Goal: Task Accomplishment & Management: Manage account settings

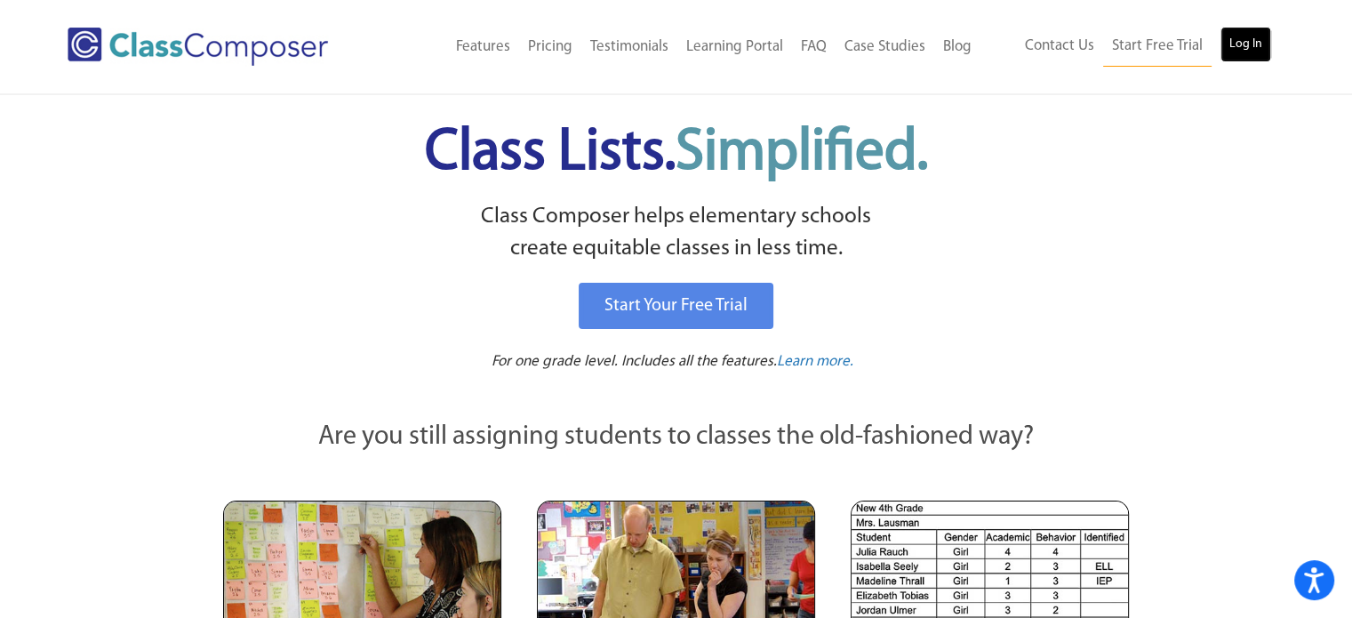
click at [1239, 42] on link "Log In" at bounding box center [1245, 45] width 51 height 36
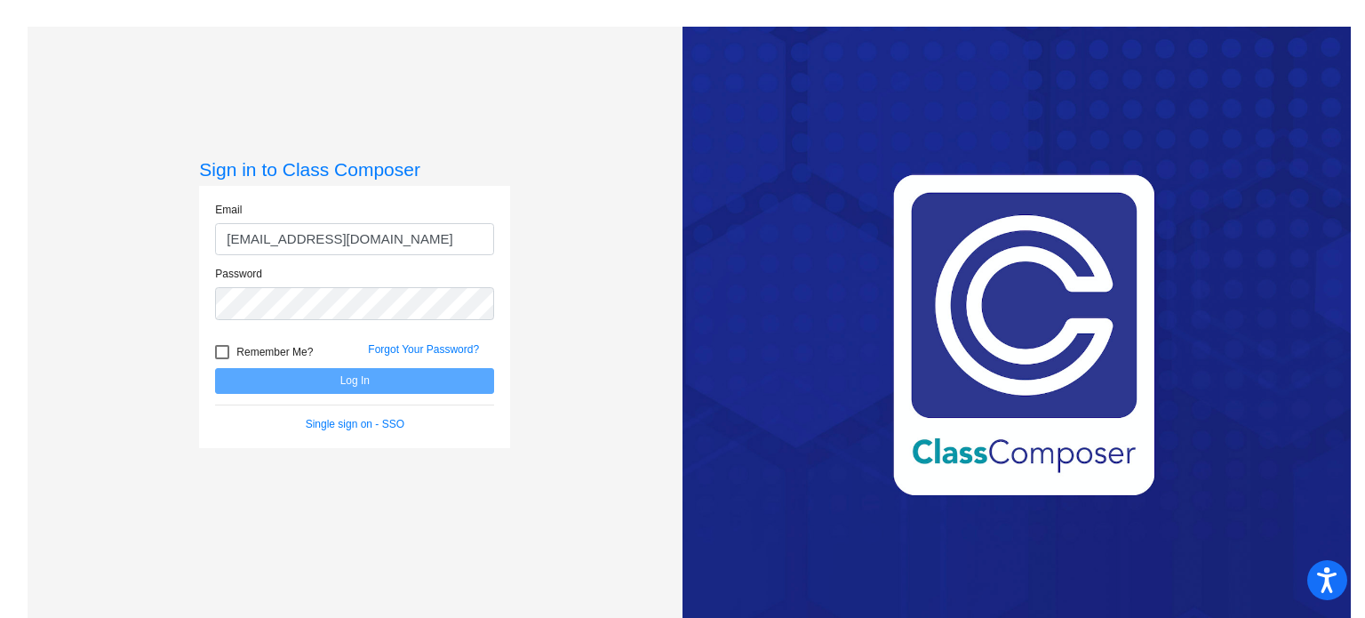
type input "[EMAIL_ADDRESS][DOMAIN_NAME]"
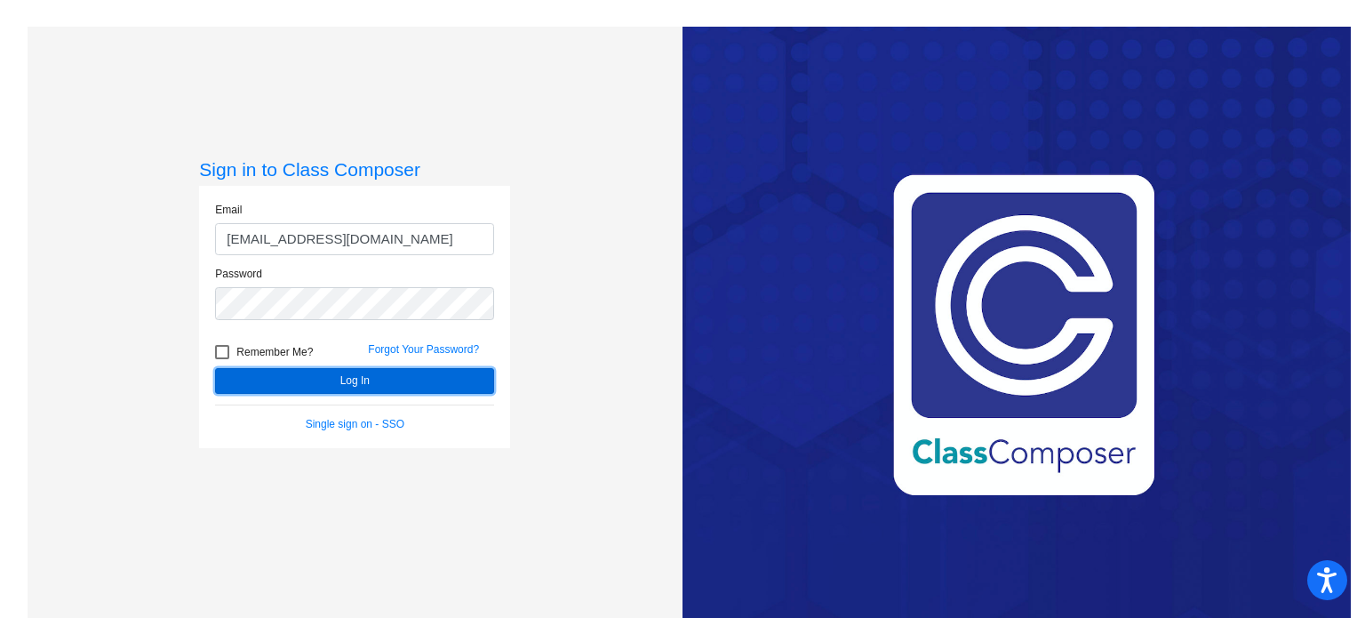
click at [345, 383] on button "Log In" at bounding box center [354, 381] width 279 height 26
click at [348, 385] on button "Log In" at bounding box center [354, 381] width 279 height 26
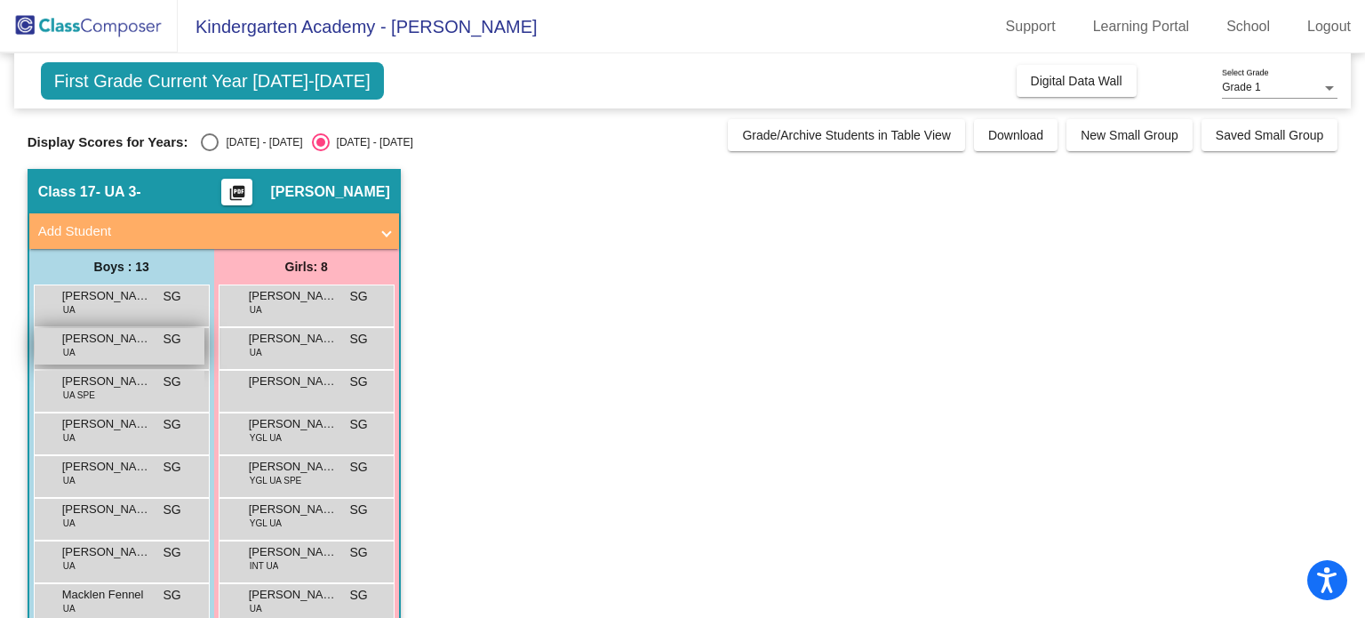
scroll to position [178, 0]
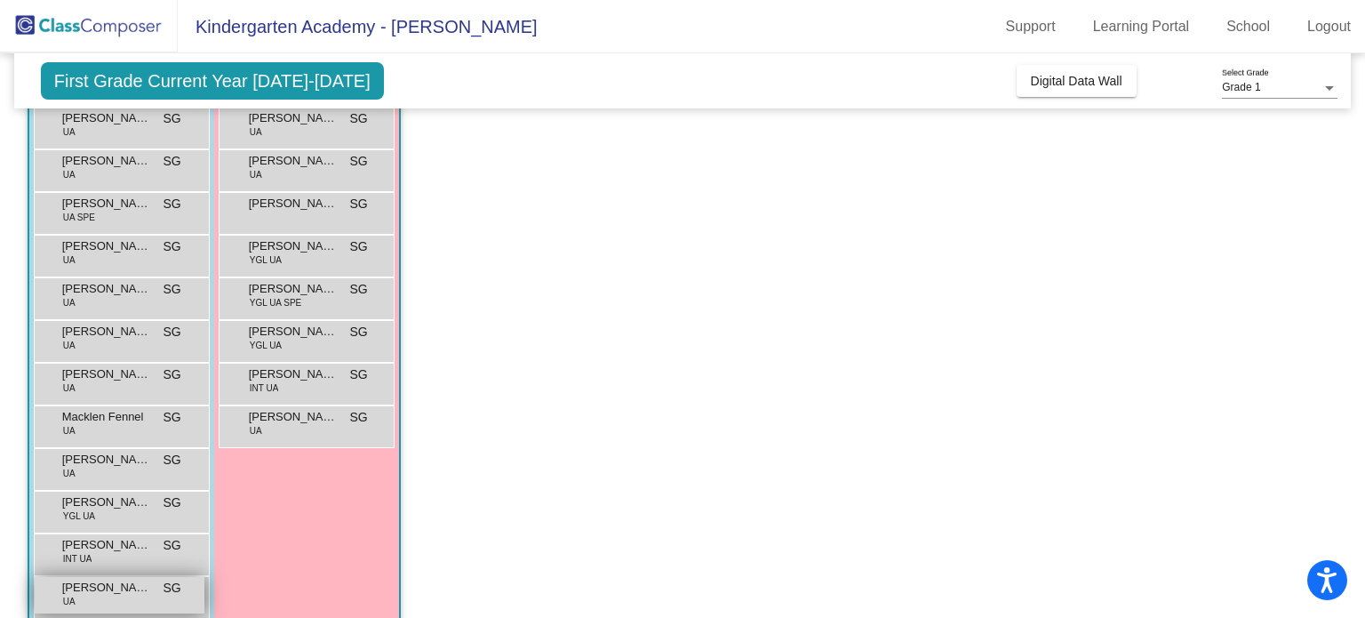
click at [112, 593] on span "[PERSON_NAME]" at bounding box center [106, 588] width 89 height 18
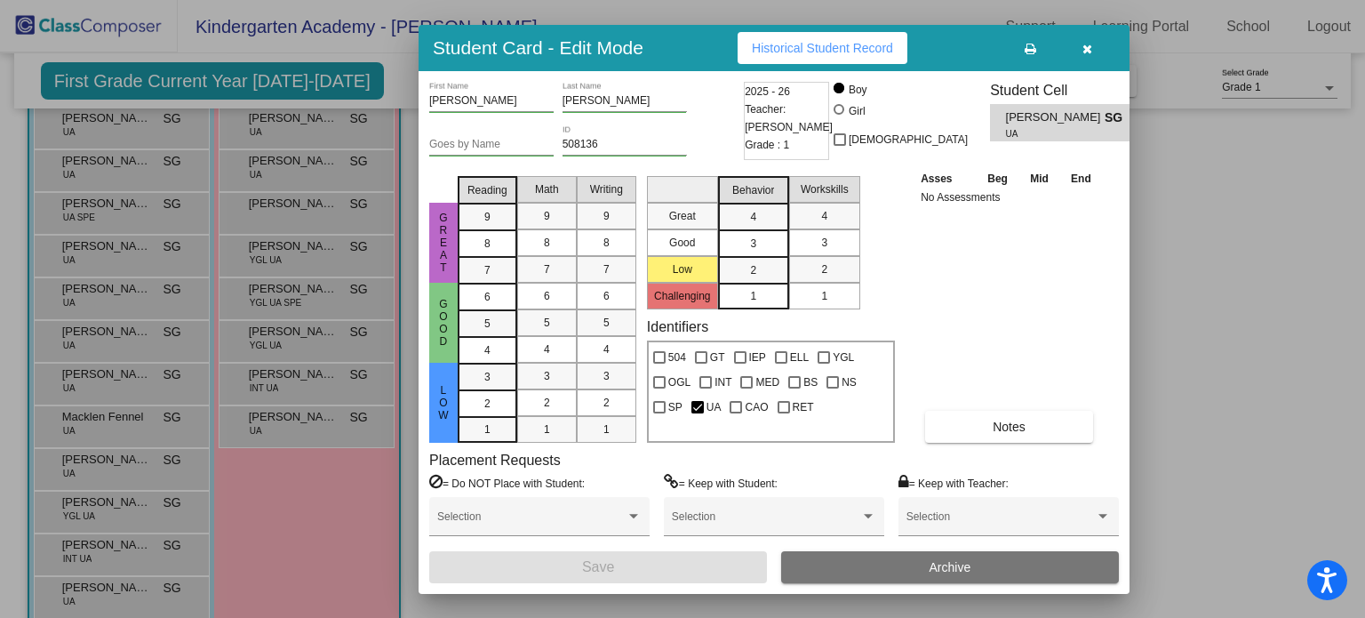
click at [1082, 43] on icon "button" at bounding box center [1087, 49] width 10 height 12
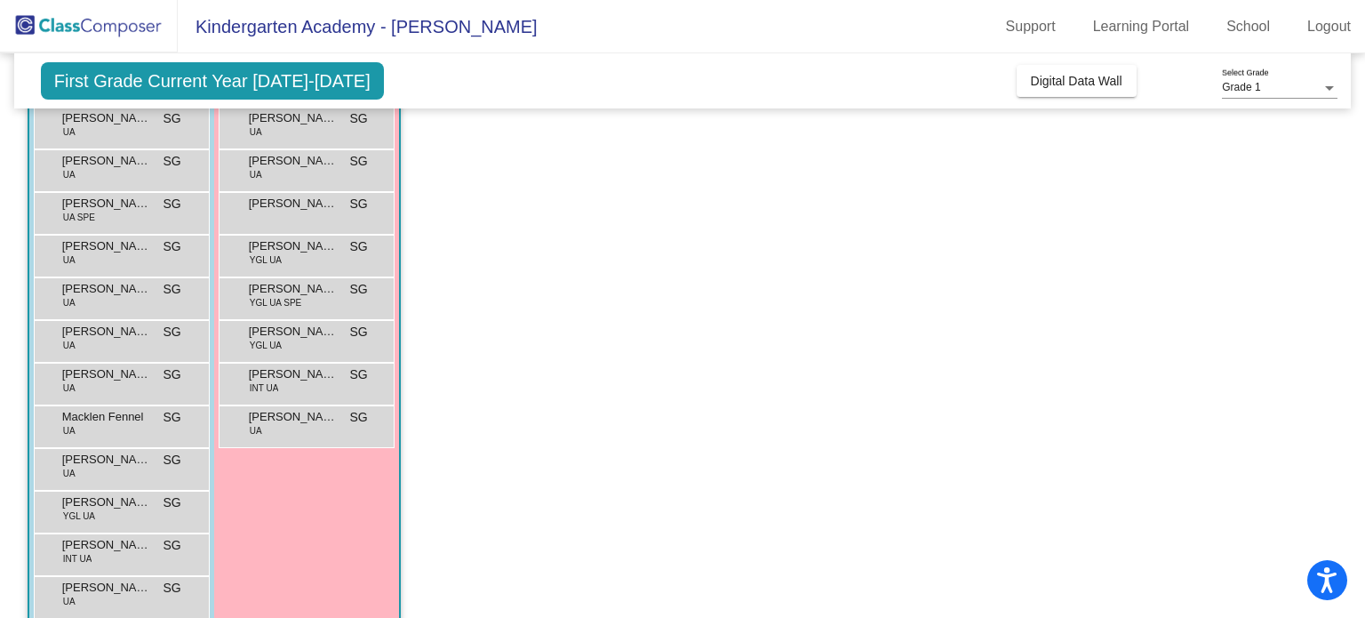
scroll to position [0, 0]
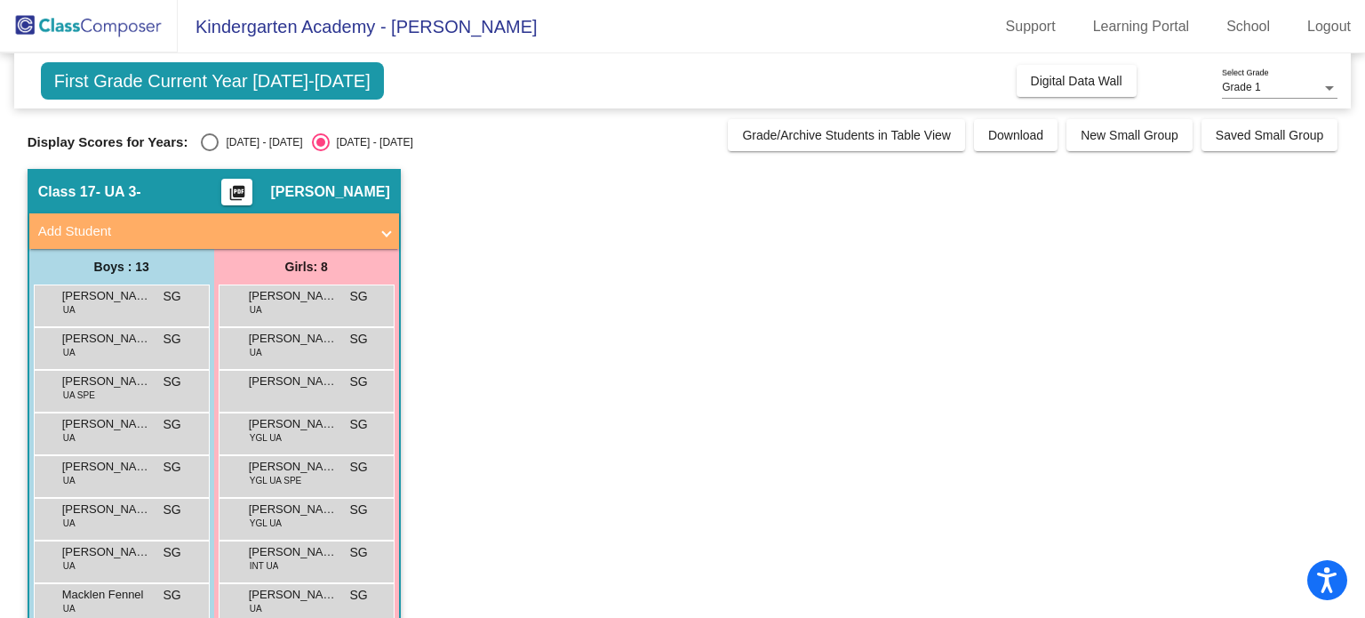
click at [202, 138] on div "Select an option" at bounding box center [210, 142] width 18 height 18
click at [209, 151] on input "2024 - 2025" at bounding box center [209, 151] width 1 height 1
radio input "true"
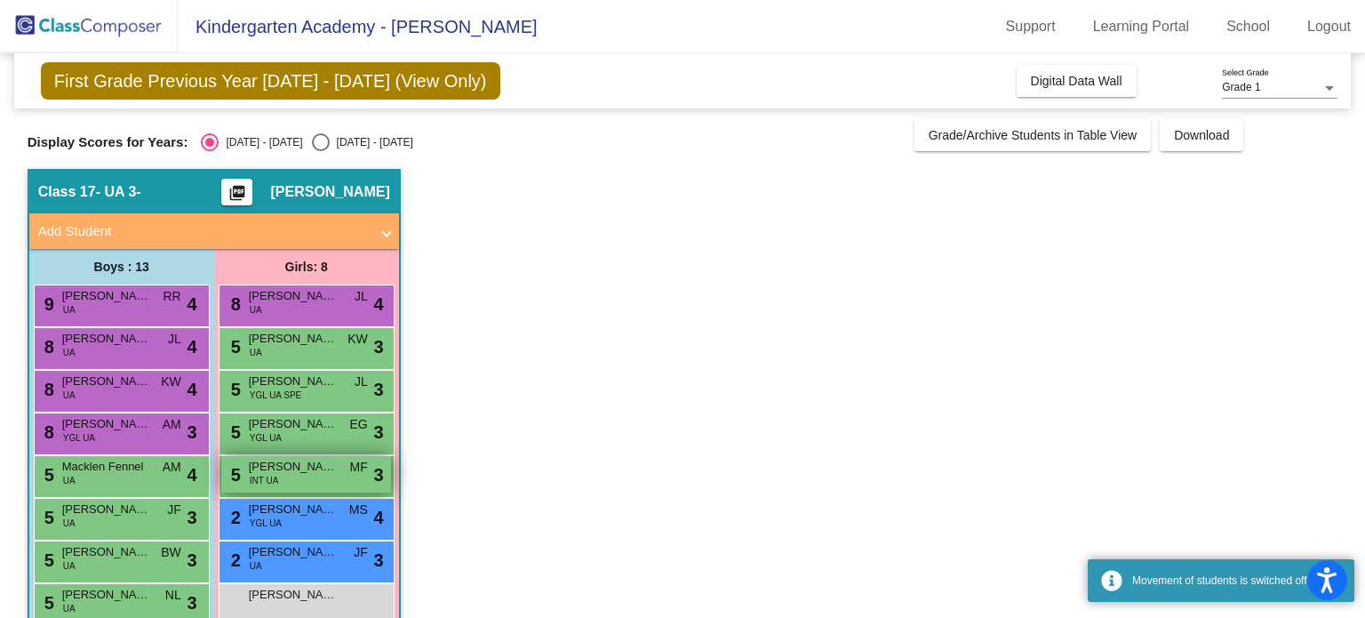
scroll to position [249, 0]
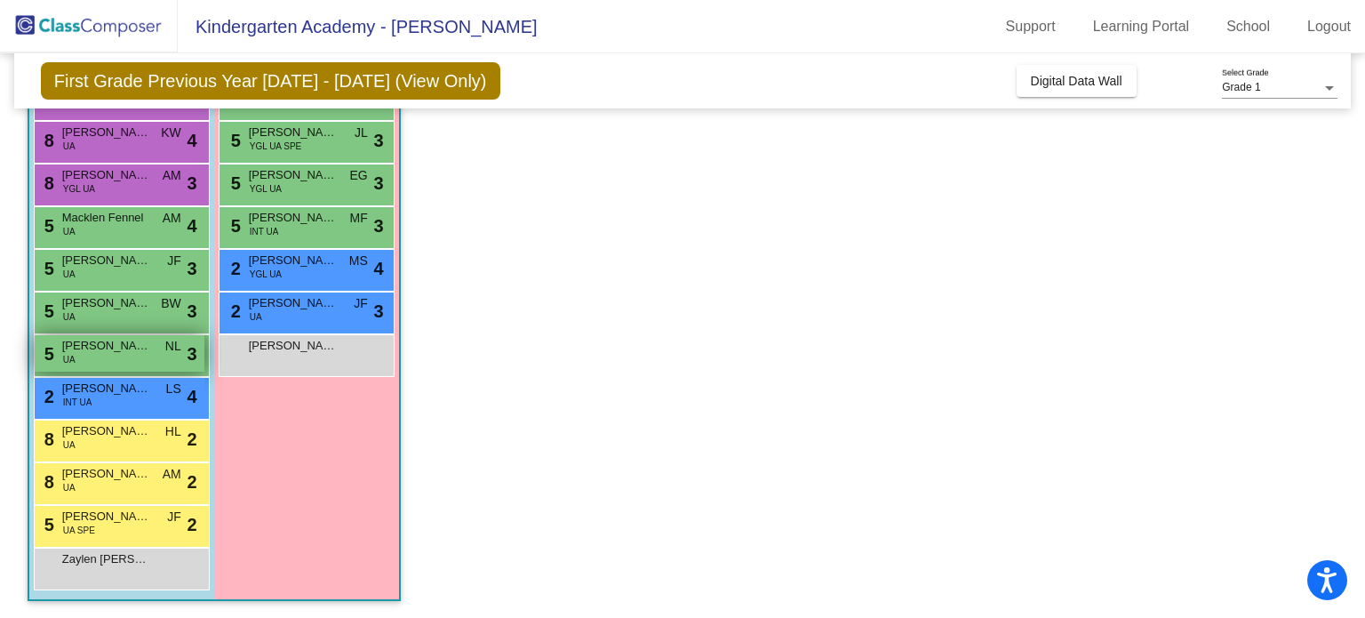
click at [73, 344] on span "Vincent Petrone" at bounding box center [106, 346] width 89 height 18
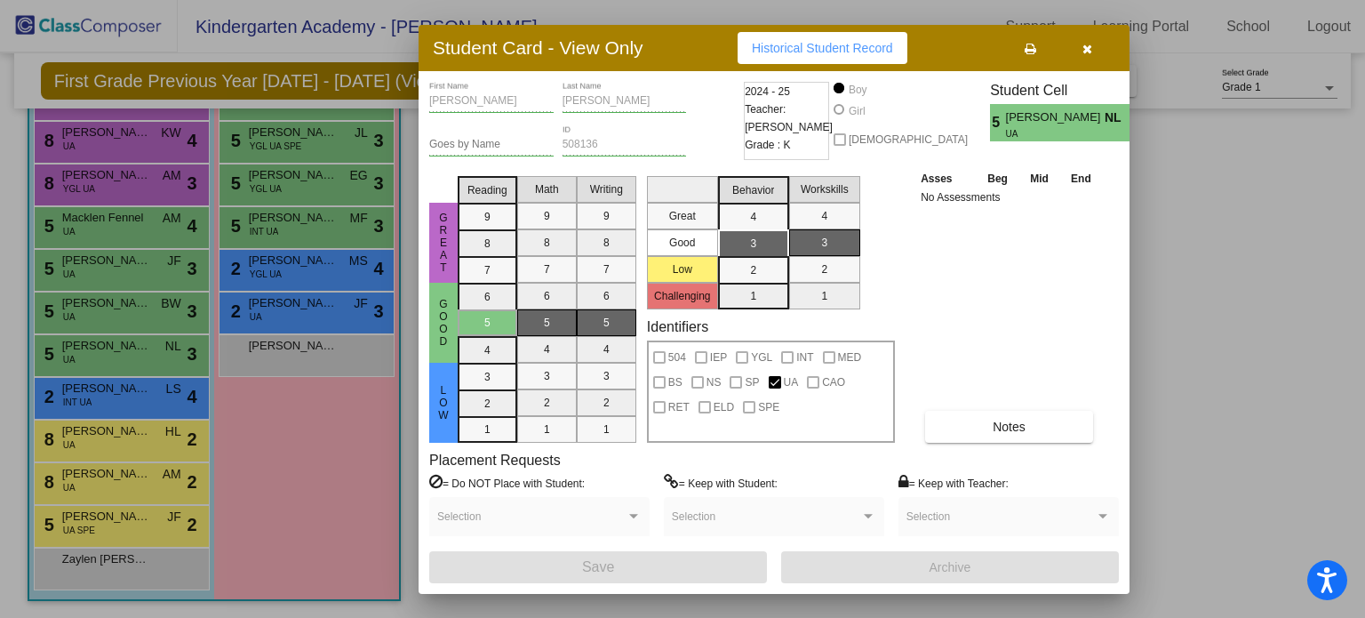
click at [111, 439] on div at bounding box center [682, 309] width 1365 height 618
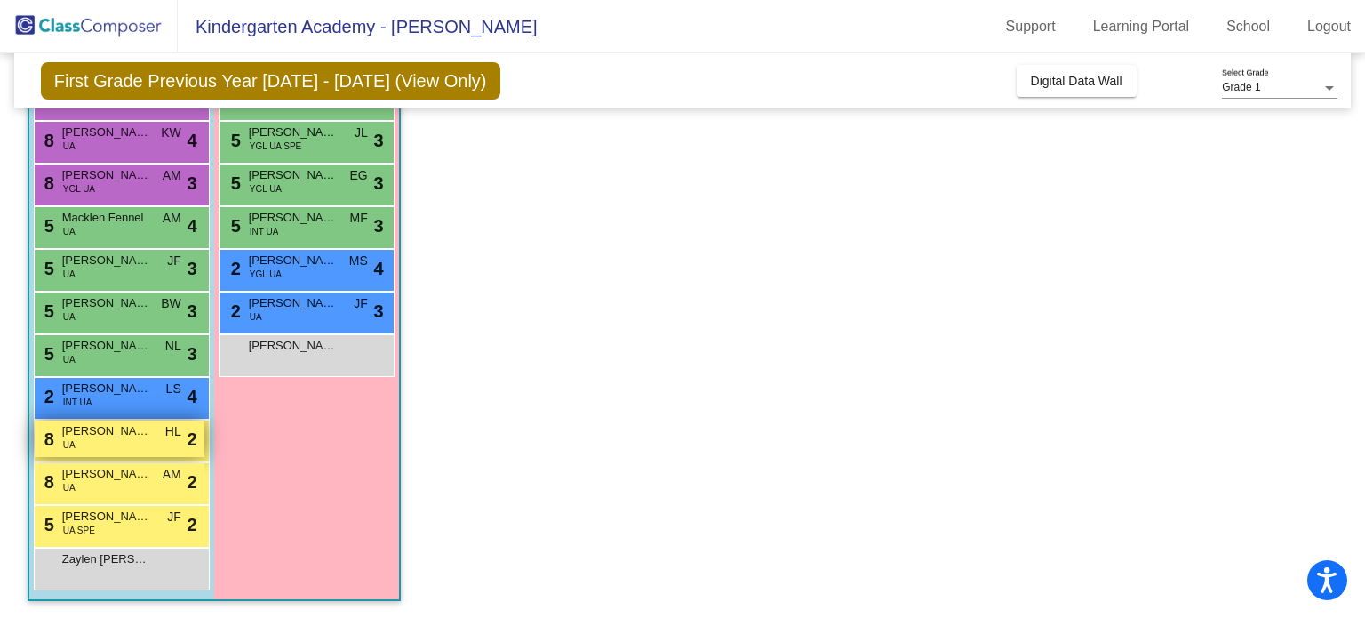
click at [111, 439] on div "8 Lincoln Sullivan UA HL lock do_not_disturb_alt 2" at bounding box center [120, 438] width 170 height 36
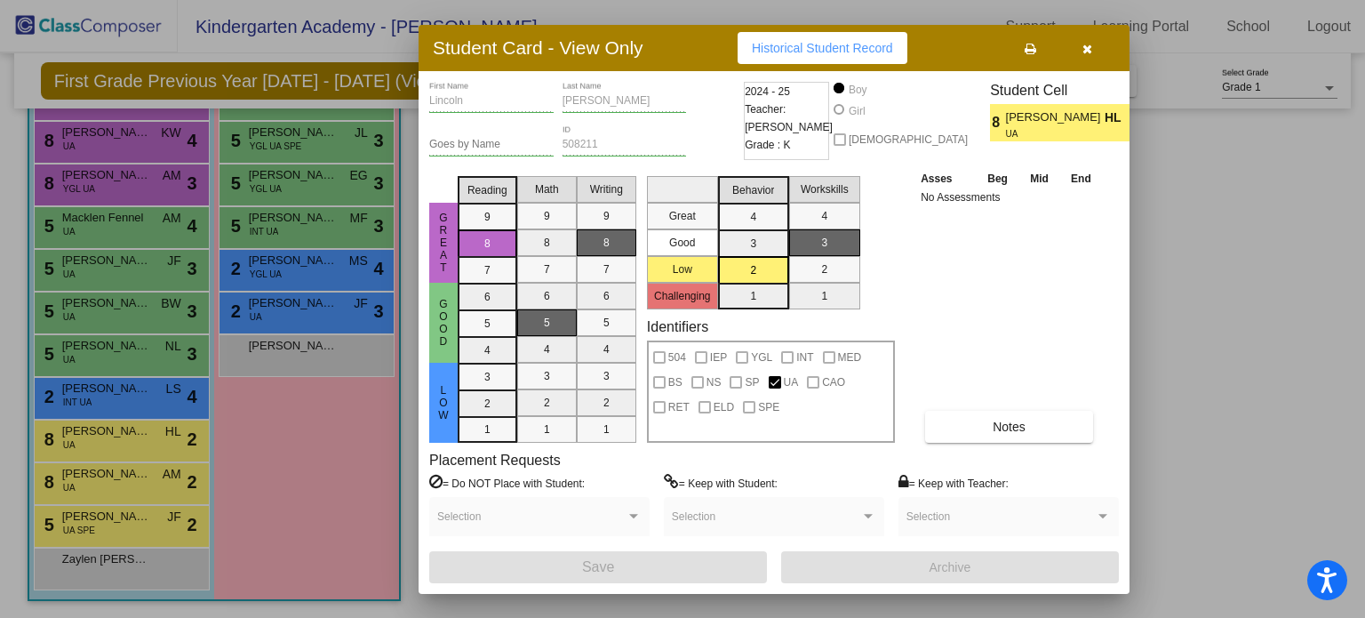
click at [109, 479] on div at bounding box center [682, 309] width 1365 height 618
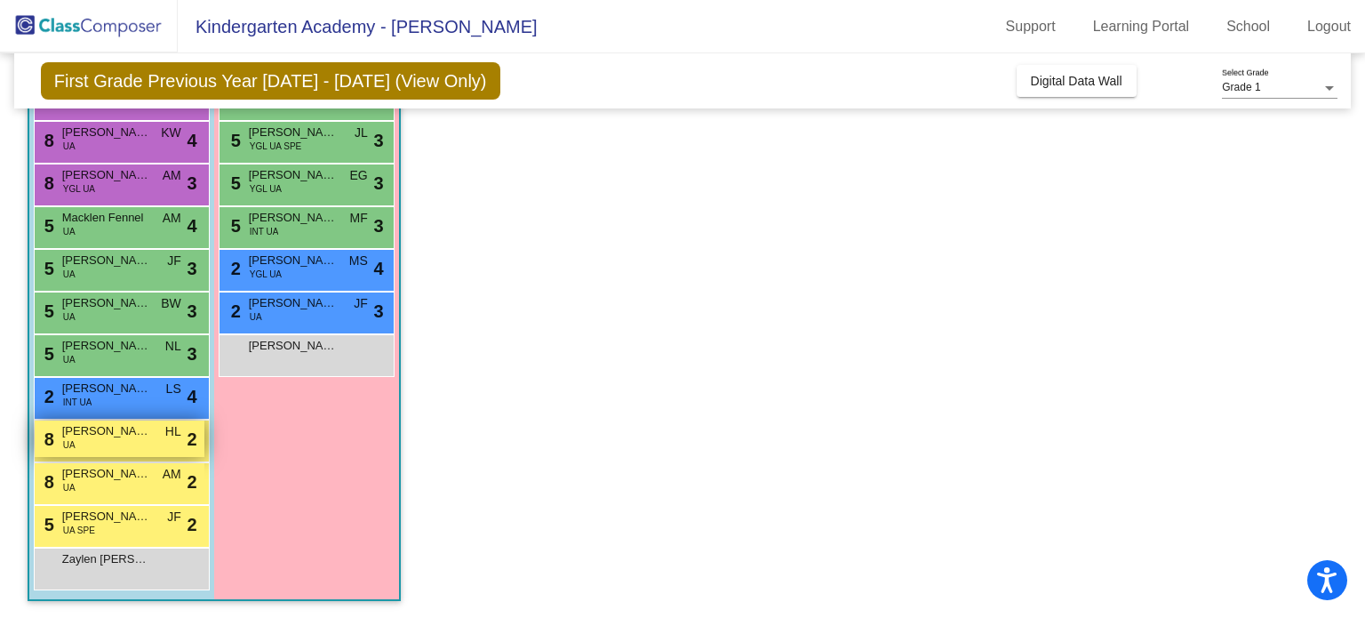
click at [124, 436] on span "Lincoln Sullivan" at bounding box center [106, 431] width 89 height 18
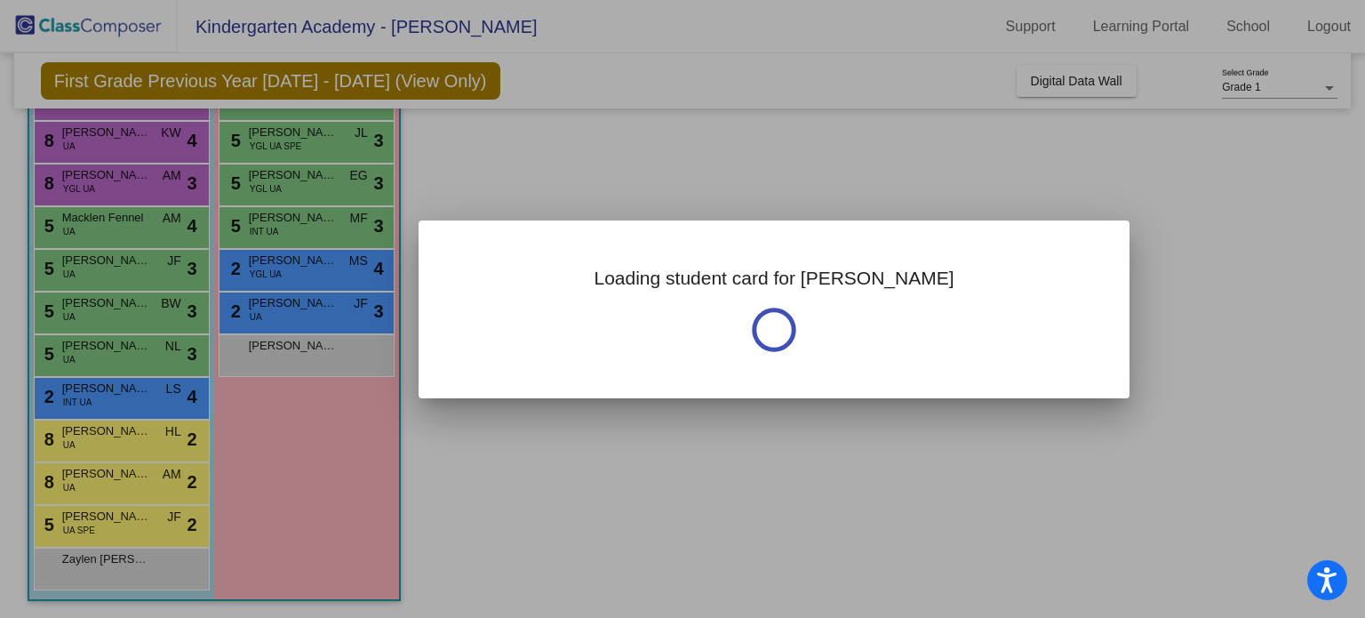
click at [124, 436] on div at bounding box center [682, 309] width 1365 height 618
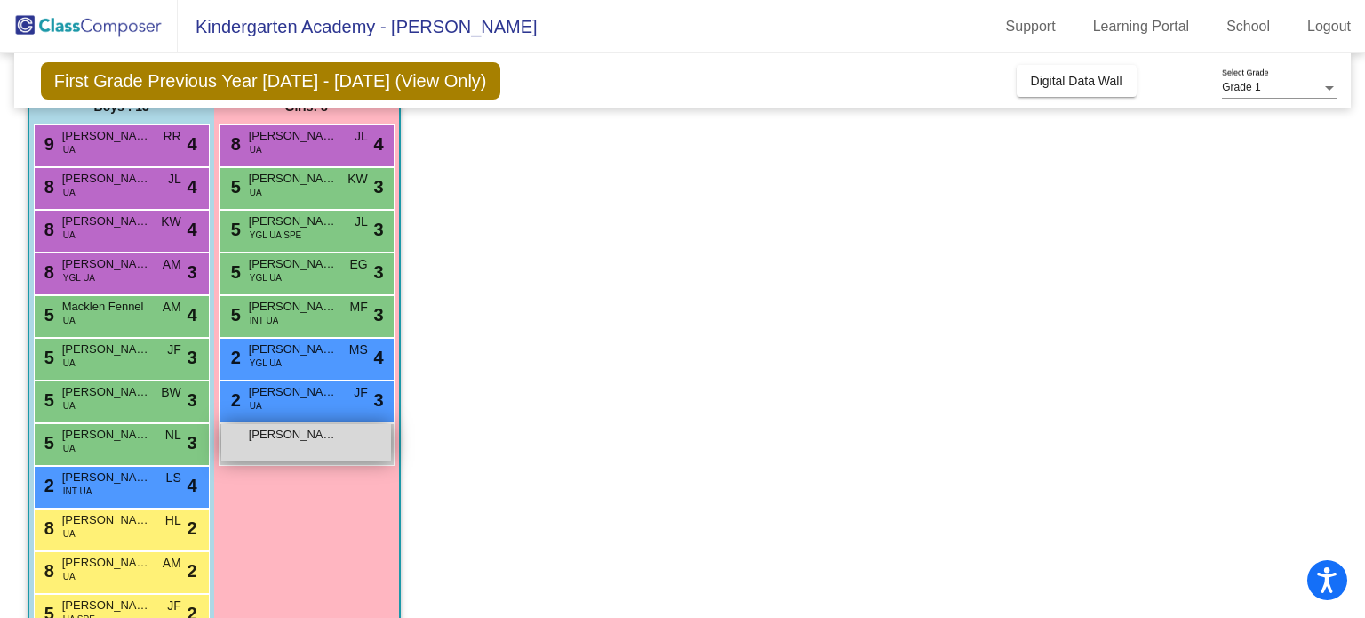
scroll to position [71, 0]
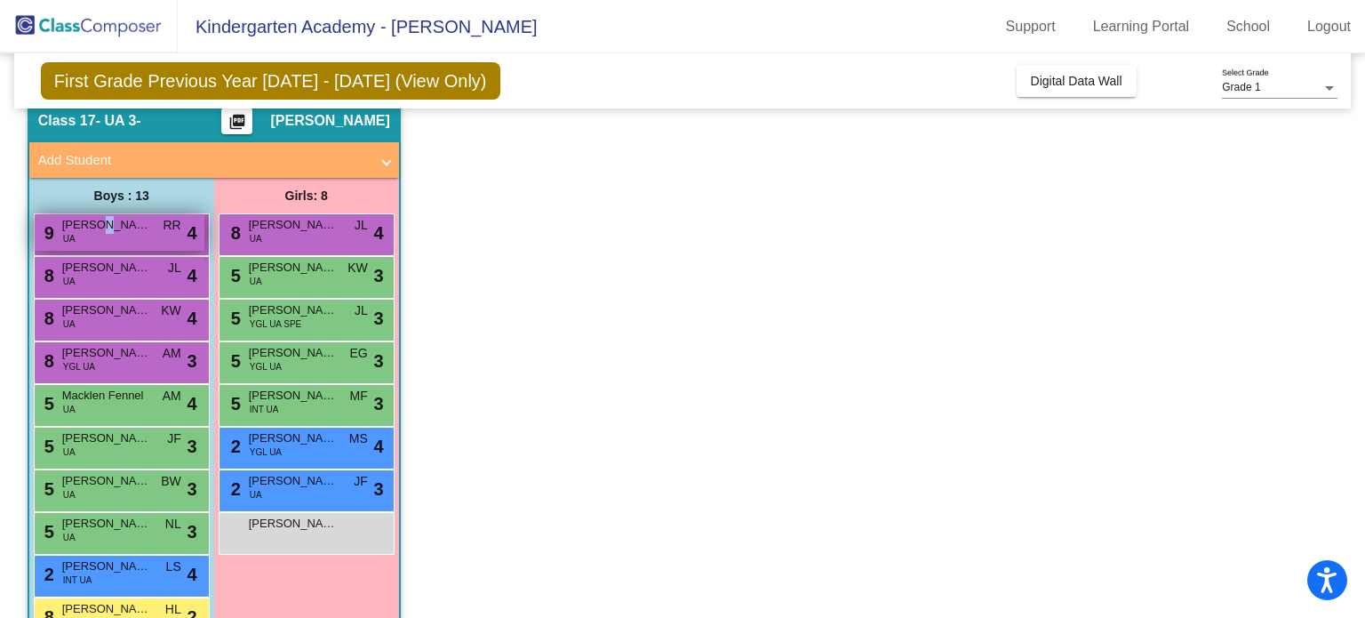
click at [95, 232] on span "Carter Marshall" at bounding box center [106, 225] width 89 height 18
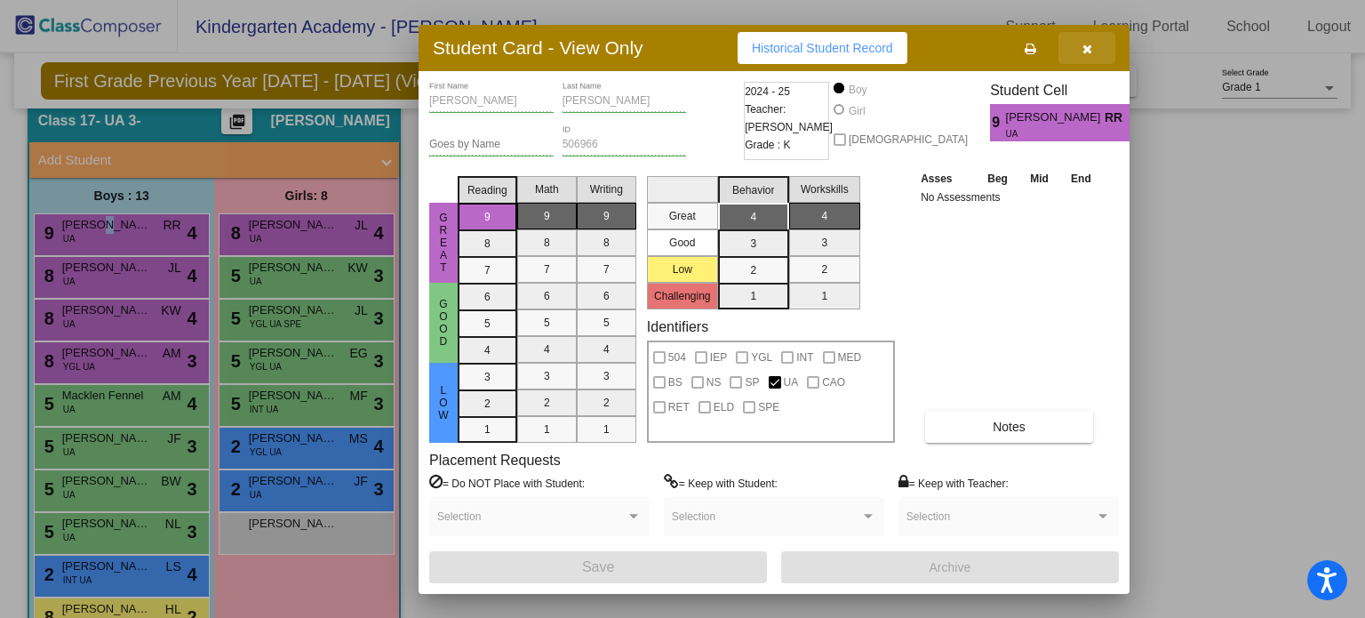
click at [1095, 45] on button "button" at bounding box center [1086, 48] width 57 height 32
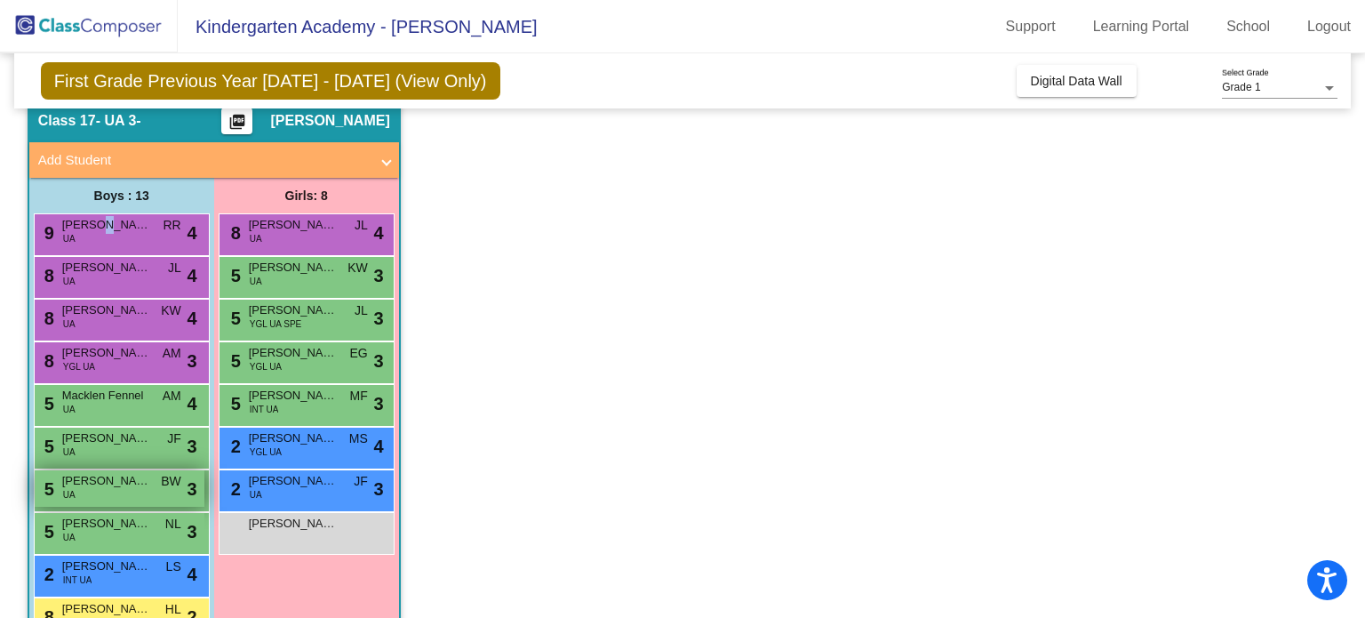
scroll to position [160, 0]
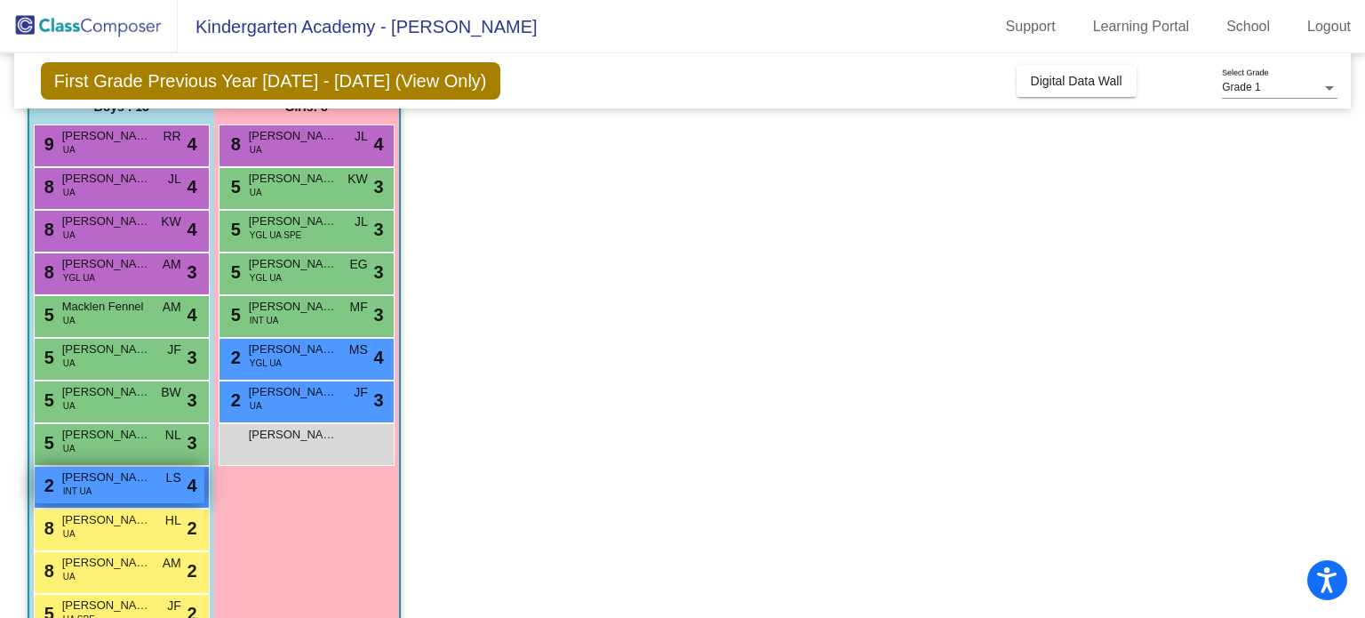
click at [116, 483] on span "Samuel Herbein" at bounding box center [106, 477] width 89 height 18
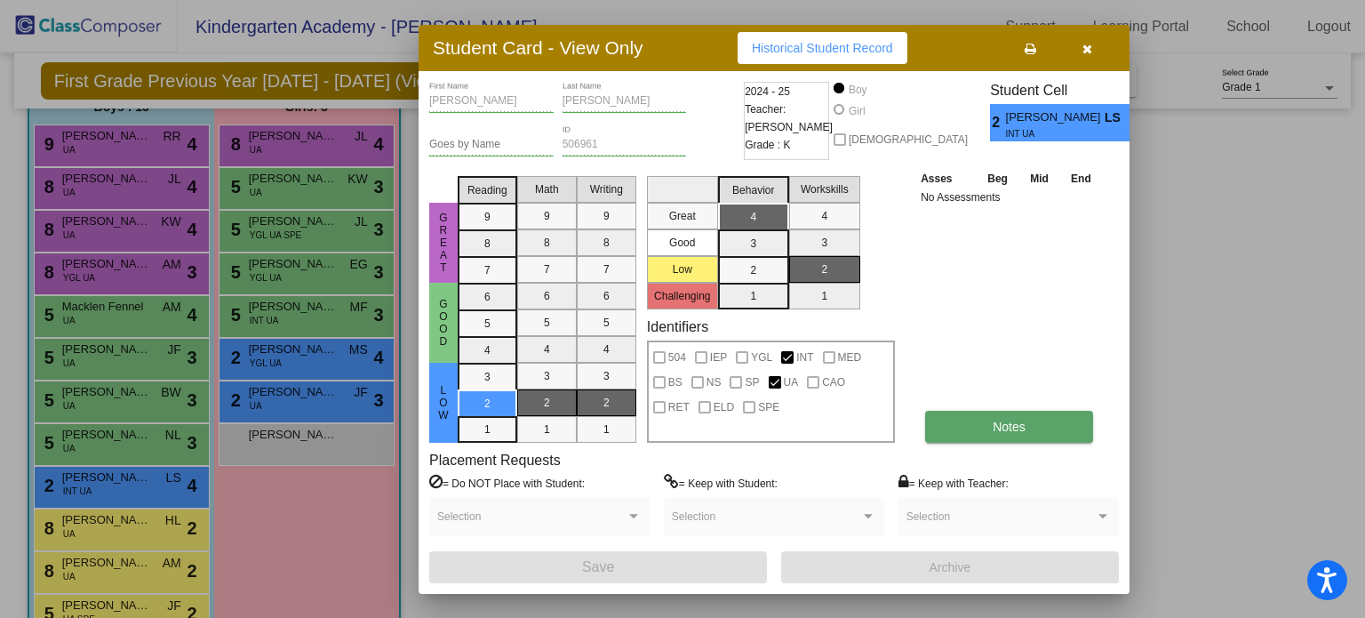
click at [995, 427] on span "Notes" at bounding box center [1009, 426] width 33 height 14
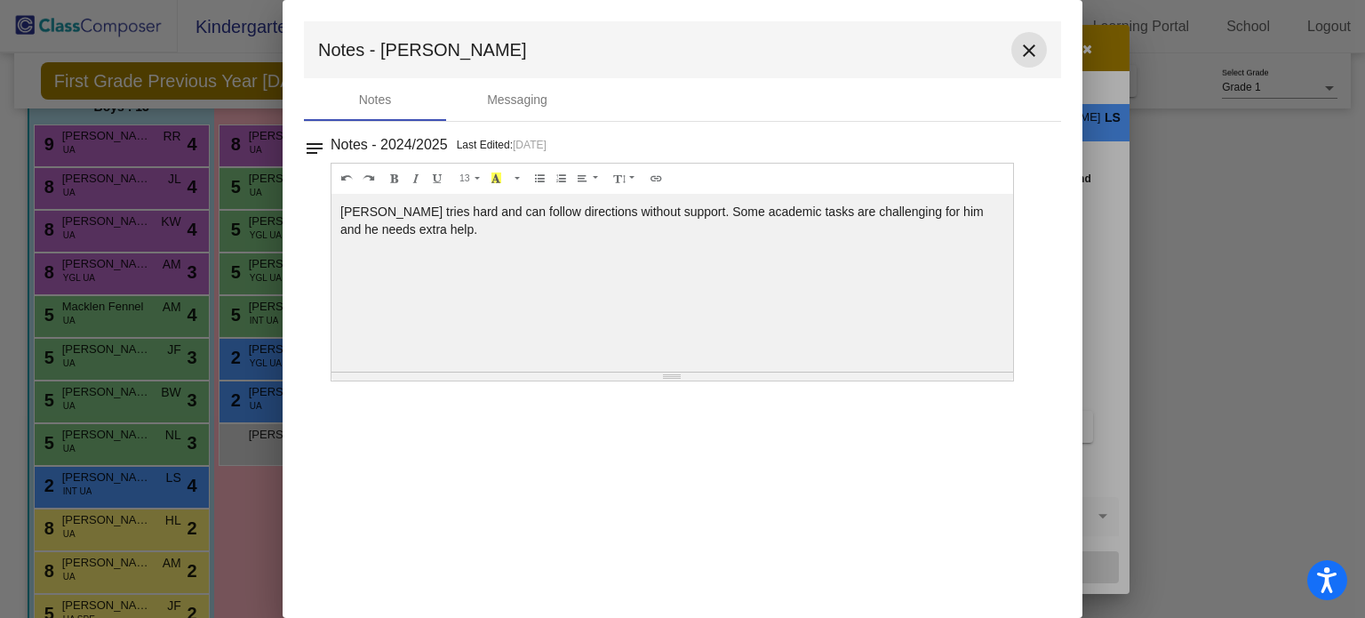
drag, startPoint x: 1028, startPoint y: 39, endPoint x: 1025, endPoint y: 63, distance: 24.3
click at [1028, 42] on mat-icon "close" at bounding box center [1028, 50] width 21 height 21
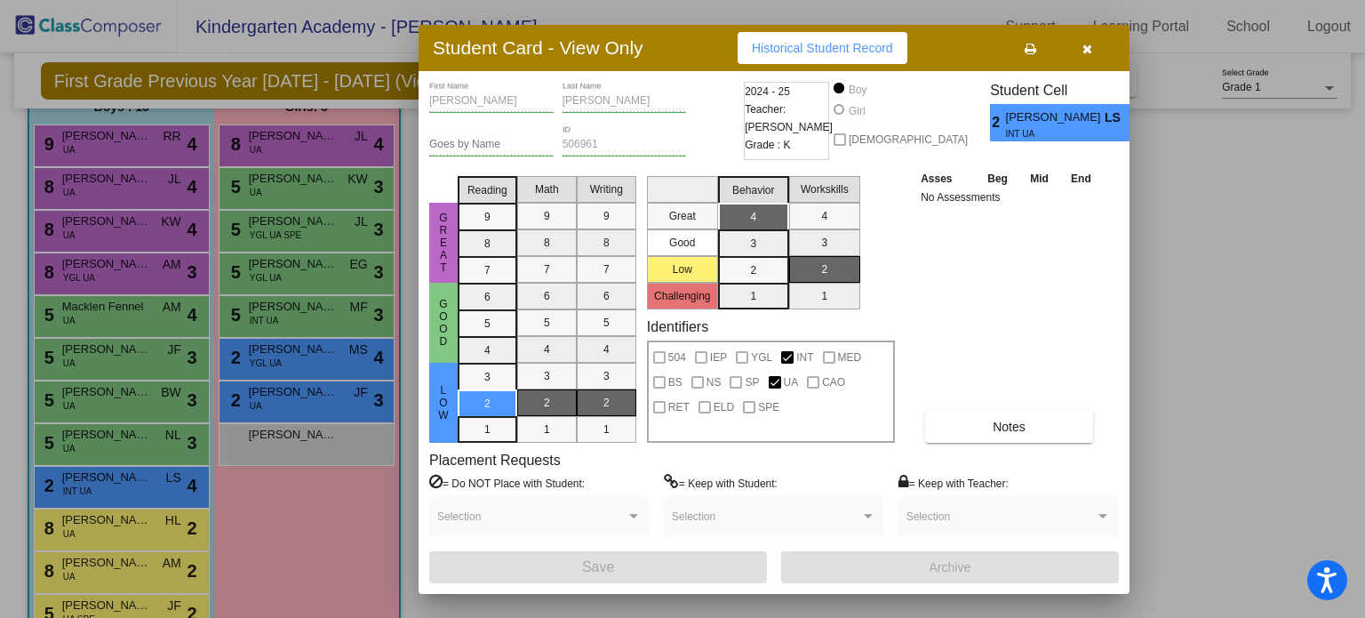
drag, startPoint x: 1083, startPoint y: 45, endPoint x: 1074, endPoint y: 55, distance: 13.8
click at [1083, 48] on icon "button" at bounding box center [1087, 49] width 10 height 12
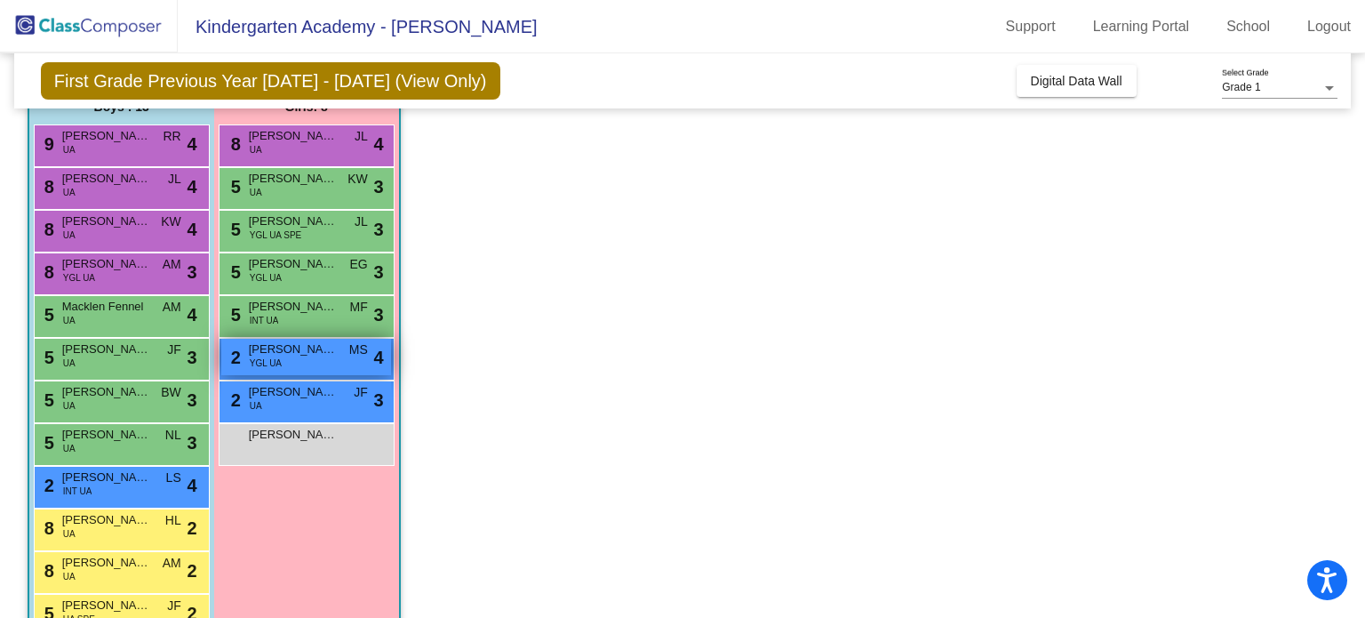
click at [299, 357] on div "2 Juliette Irvin YGL UA MS lock do_not_disturb_alt 4" at bounding box center [306, 357] width 170 height 36
click at [291, 353] on span "Juliette Irvin" at bounding box center [293, 349] width 89 height 18
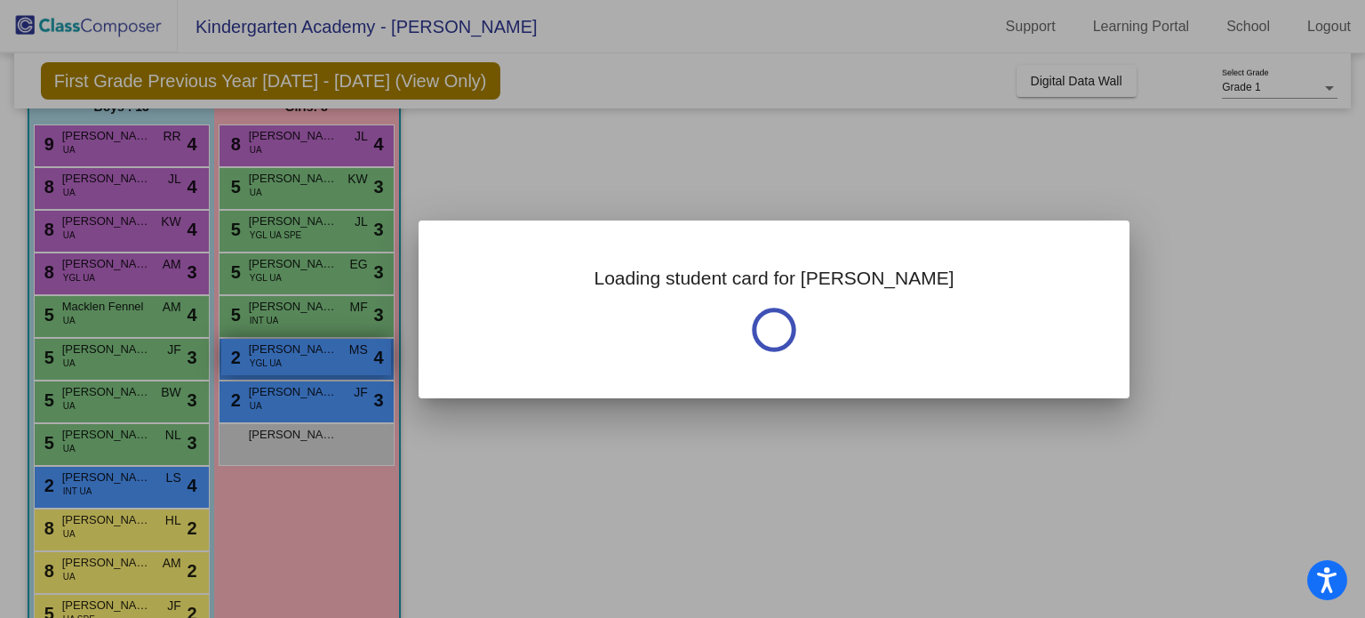
click at [291, 353] on div at bounding box center [682, 309] width 1365 height 618
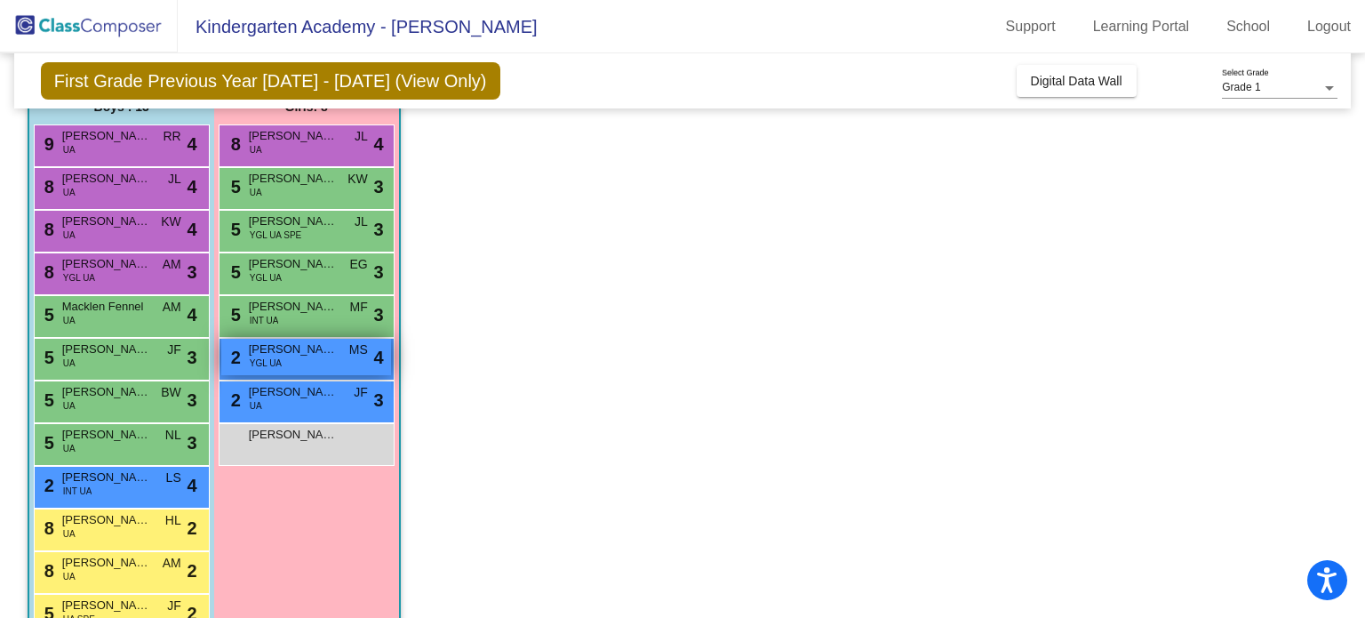
click at [299, 358] on div "2 Juliette Irvin YGL UA MS lock do_not_disturb_alt 4" at bounding box center [306, 357] width 170 height 36
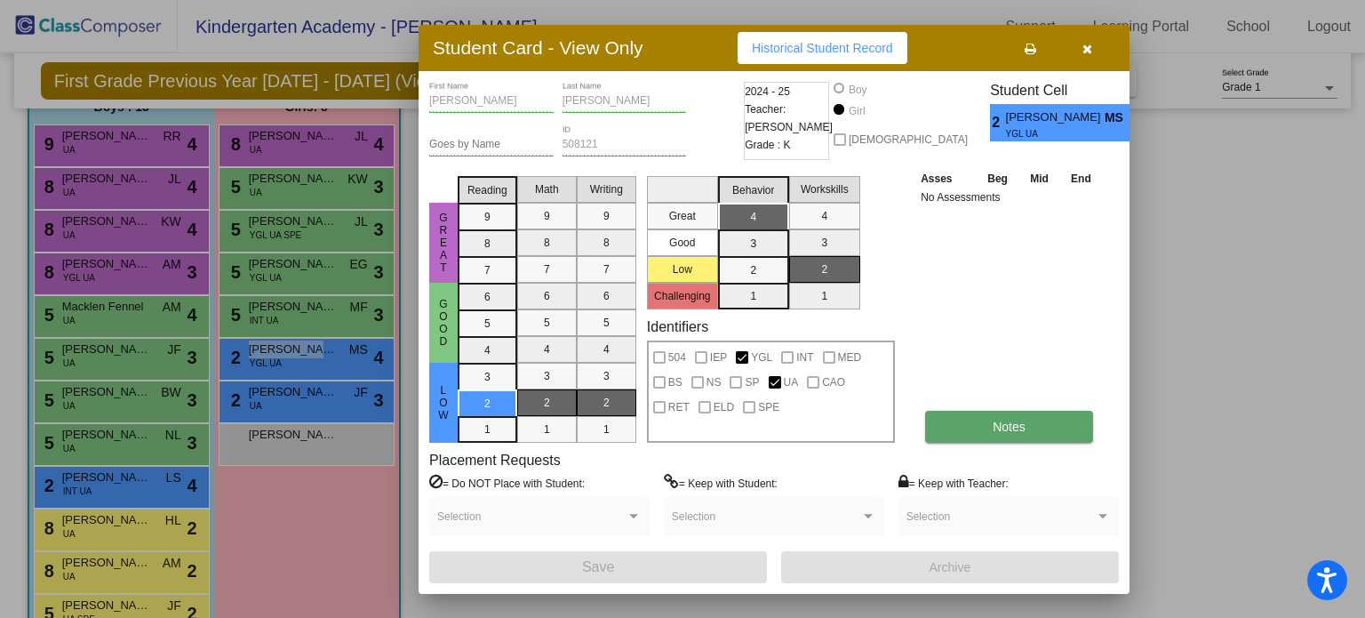
click at [1008, 430] on span "Notes" at bounding box center [1009, 426] width 33 height 14
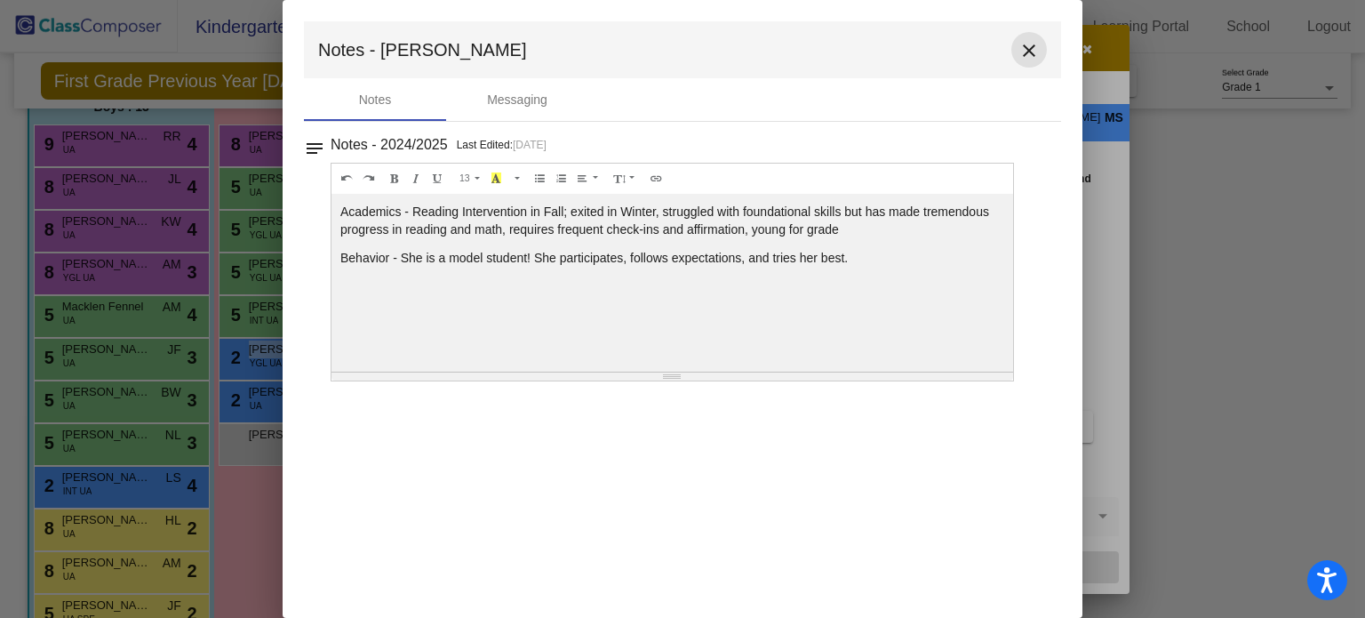
click at [1031, 47] on mat-icon "close" at bounding box center [1028, 50] width 21 height 21
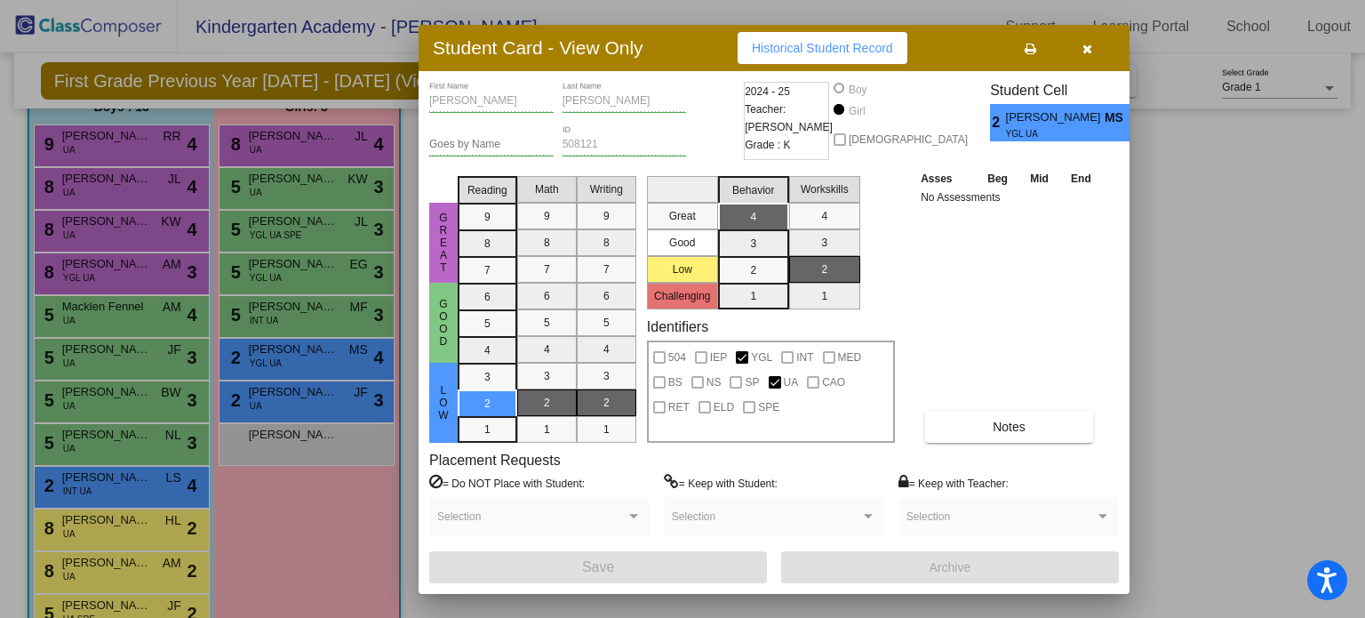
click at [270, 387] on div at bounding box center [682, 309] width 1365 height 618
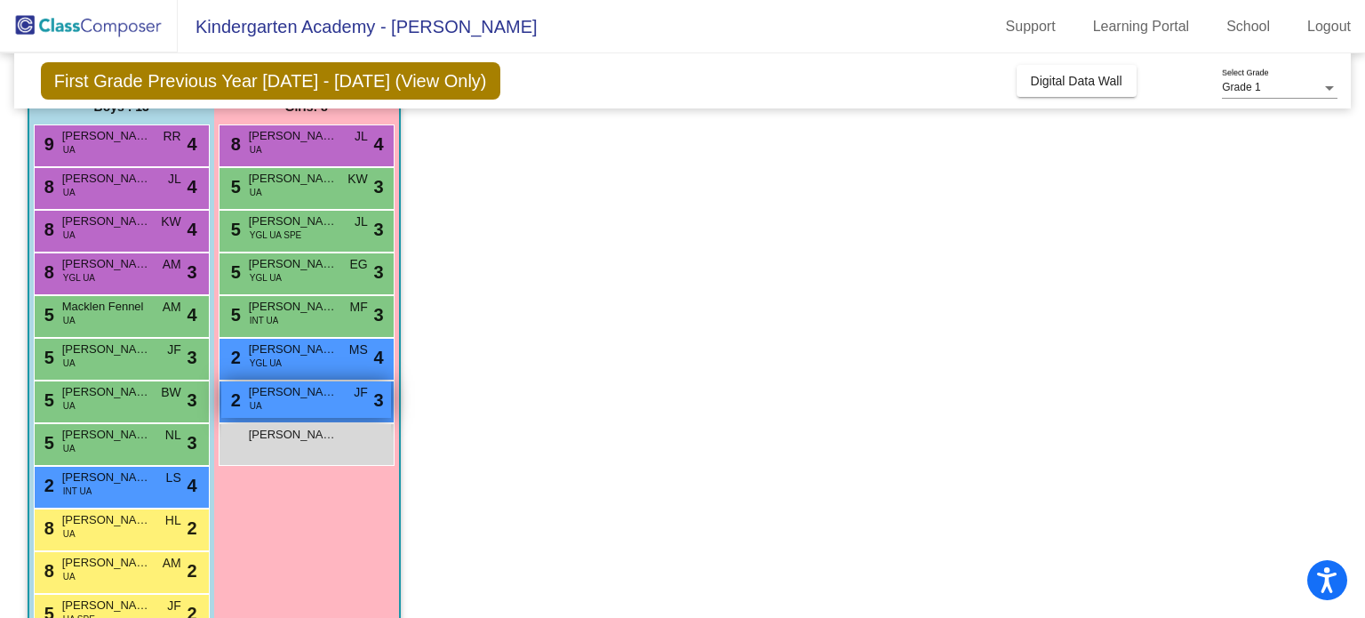
click at [273, 391] on span "Aria Meesala" at bounding box center [293, 392] width 89 height 18
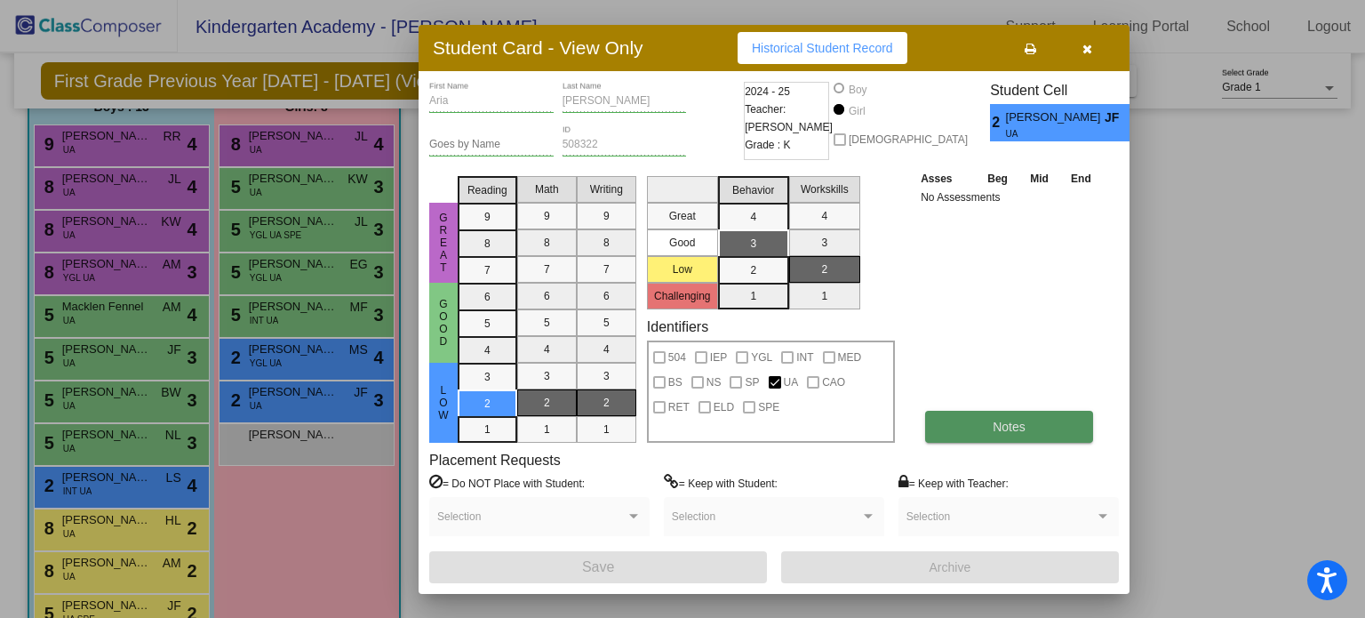
click at [982, 435] on button "Notes" at bounding box center [1009, 427] width 168 height 32
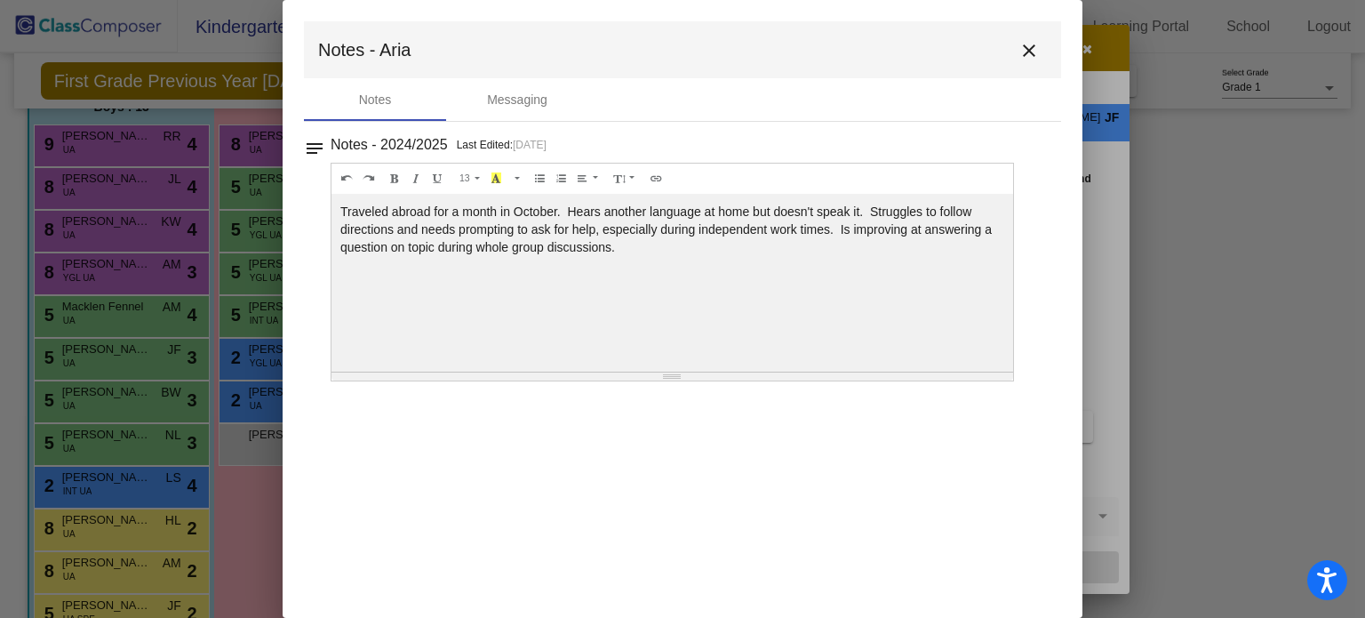
click at [1027, 45] on mat-icon "close" at bounding box center [1028, 50] width 21 height 21
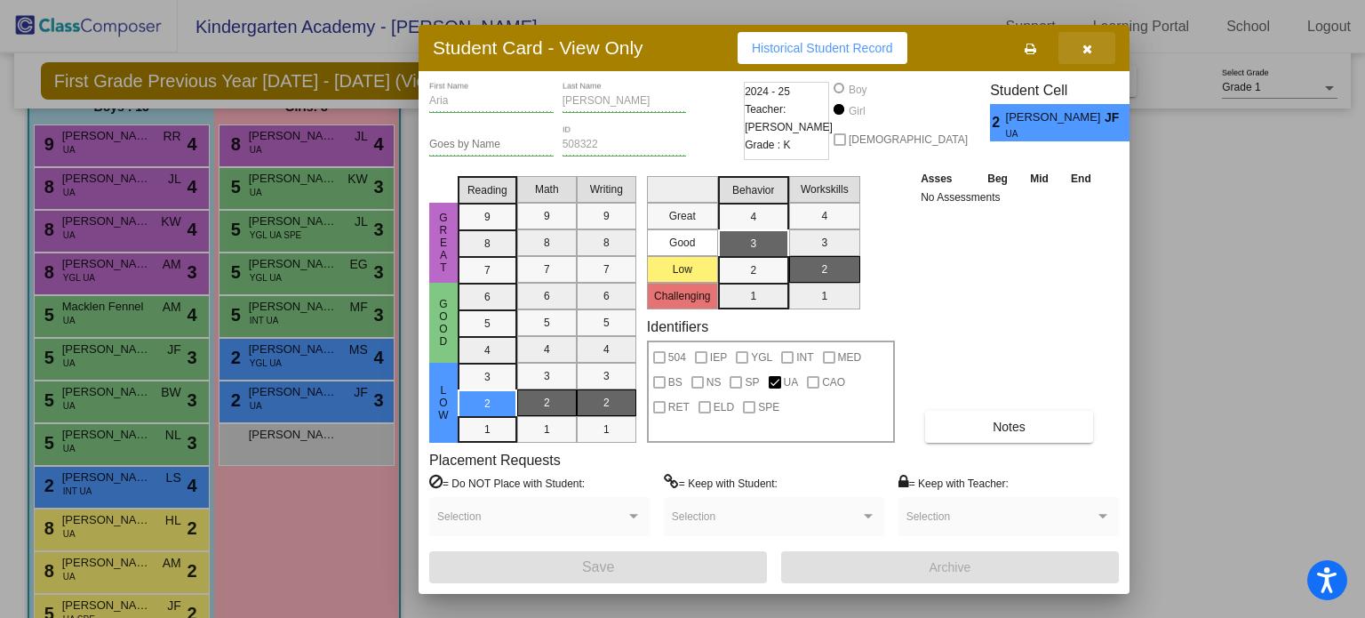
click at [1088, 43] on icon "button" at bounding box center [1087, 49] width 10 height 12
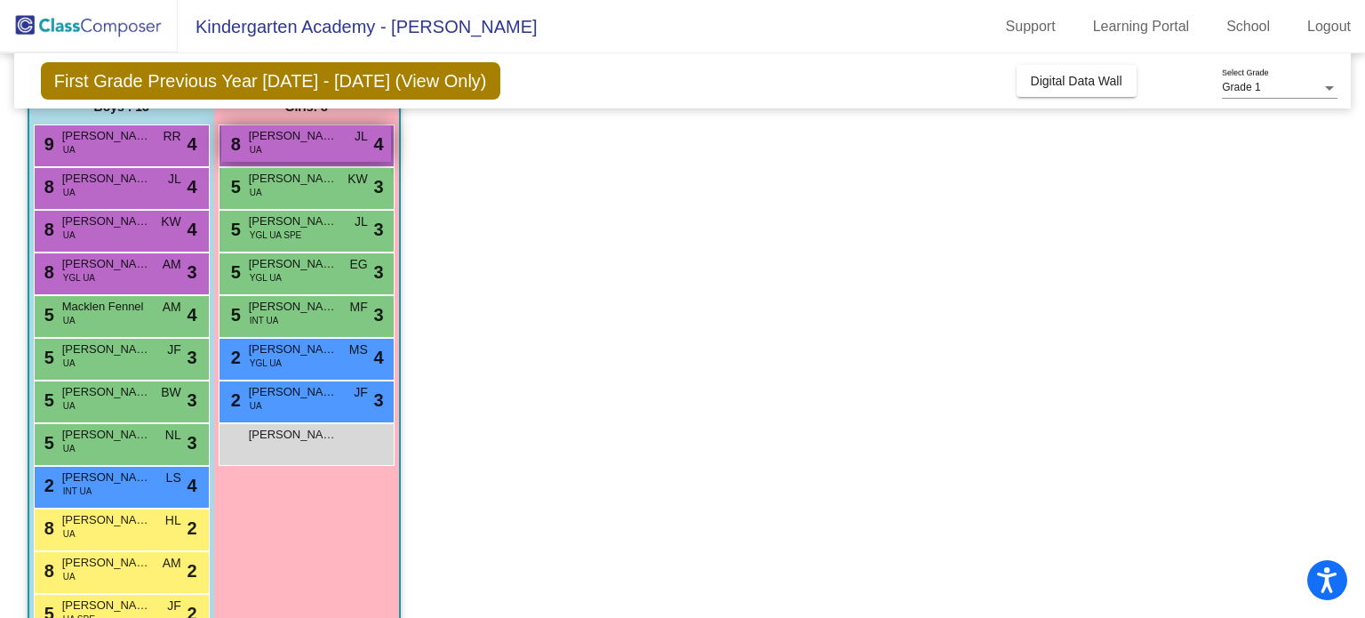
click at [271, 152] on div "8 Tessa Yagel UA JL lock do_not_disturb_alt 4" at bounding box center [306, 143] width 170 height 36
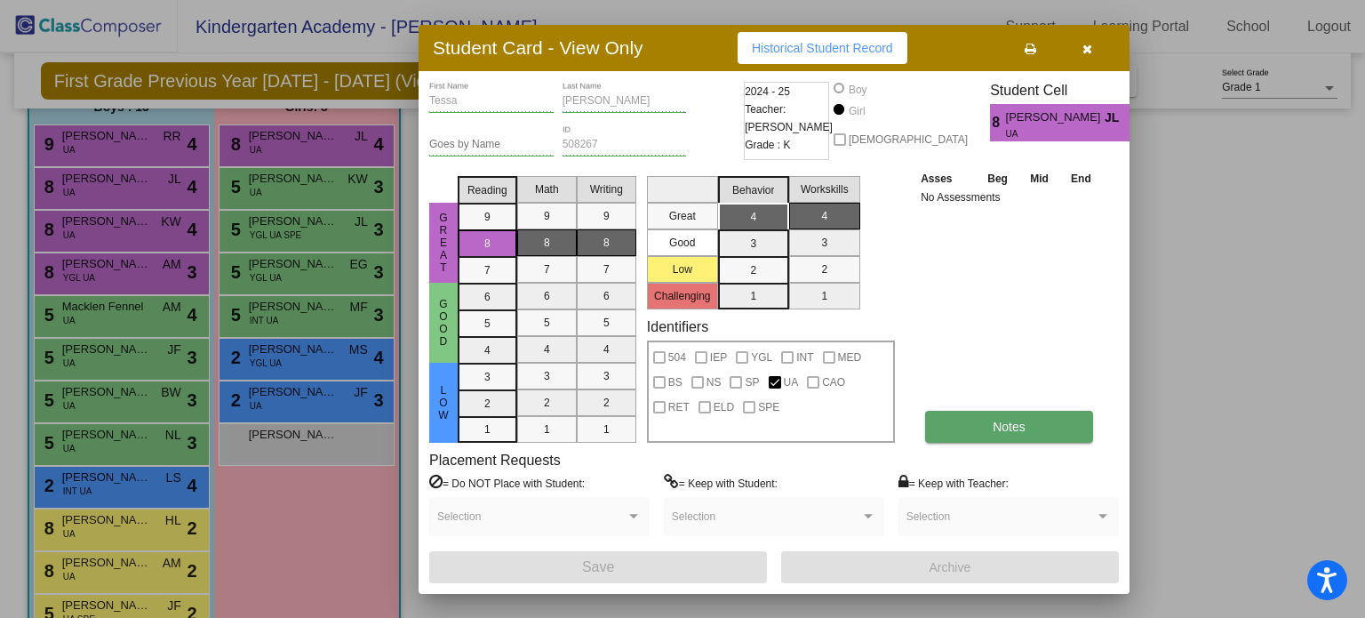
click at [992, 416] on button "Notes" at bounding box center [1009, 427] width 168 height 32
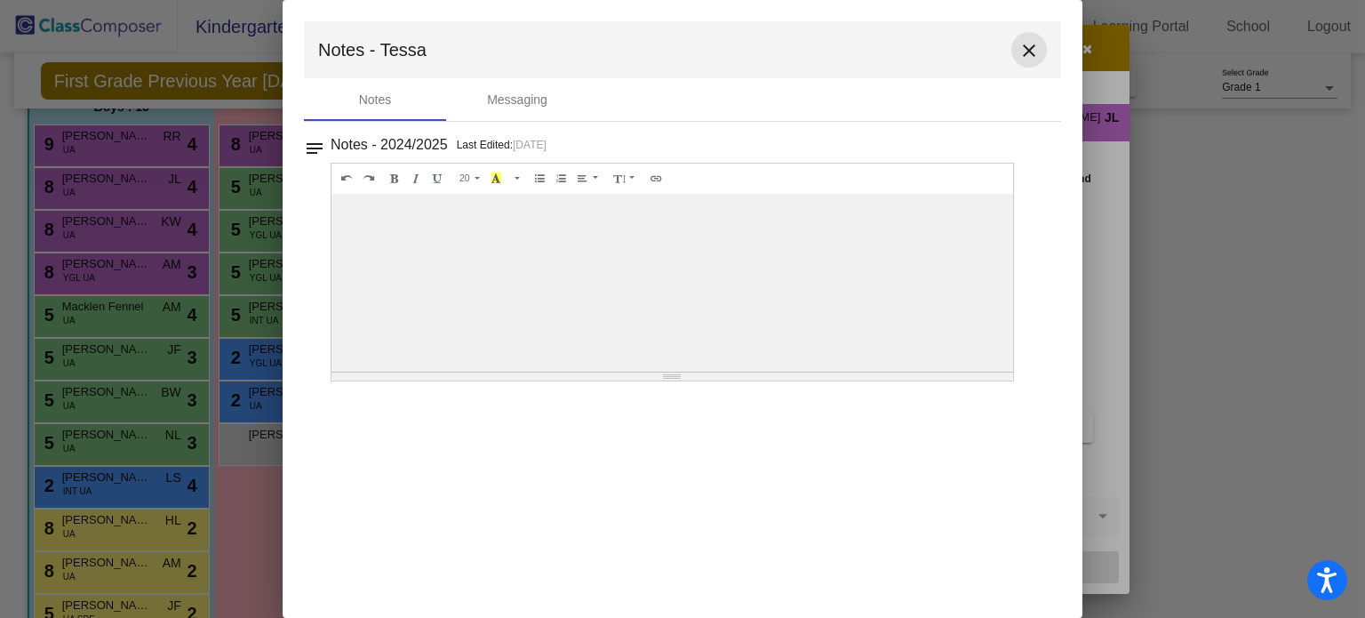
click at [1024, 51] on mat-icon "close" at bounding box center [1028, 50] width 21 height 21
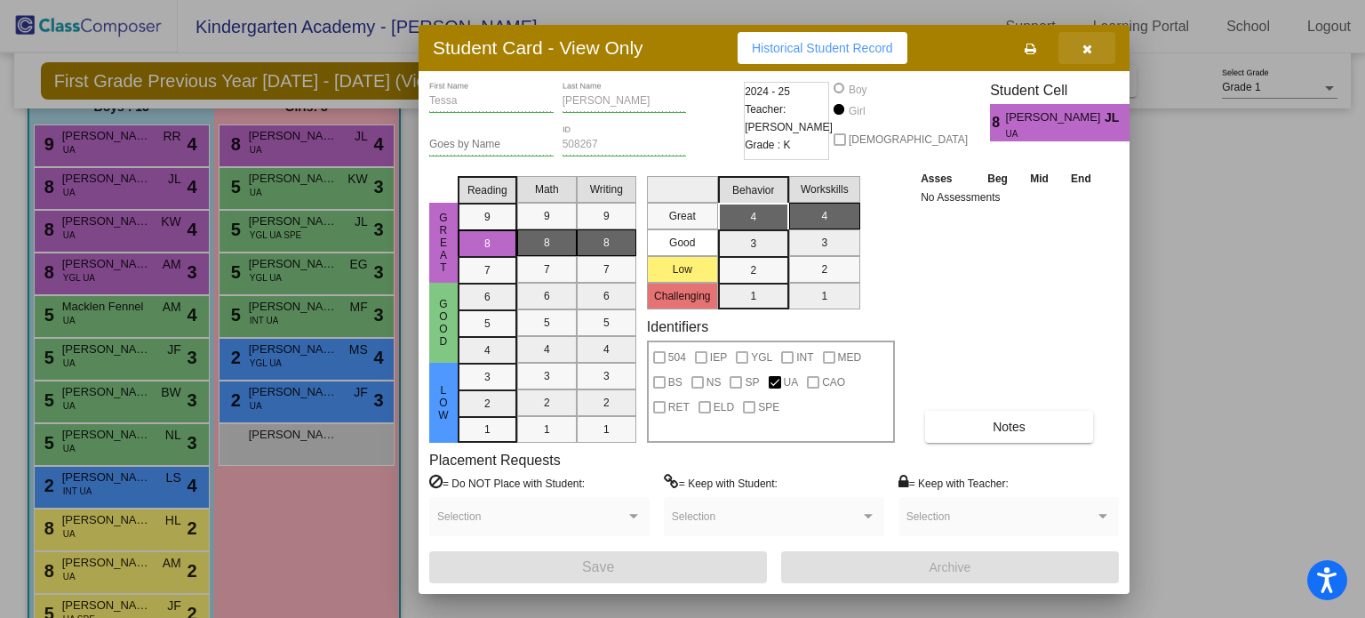
click at [1088, 44] on icon "button" at bounding box center [1087, 49] width 10 height 12
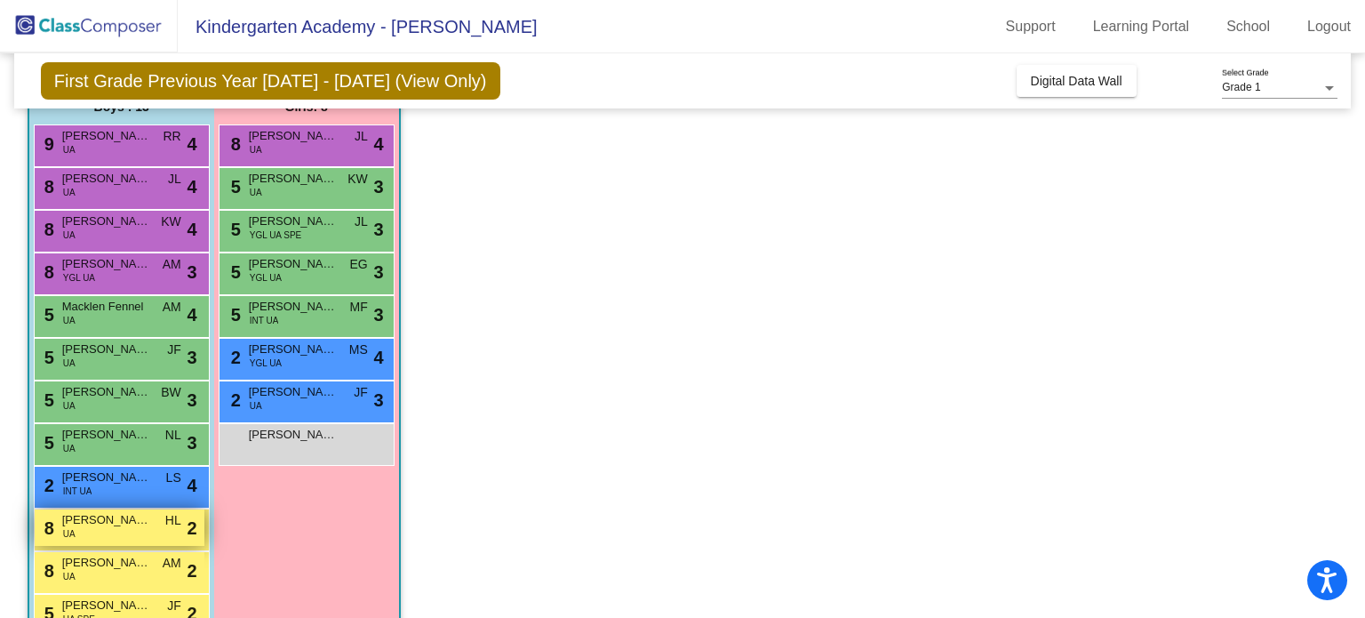
scroll to position [249, 0]
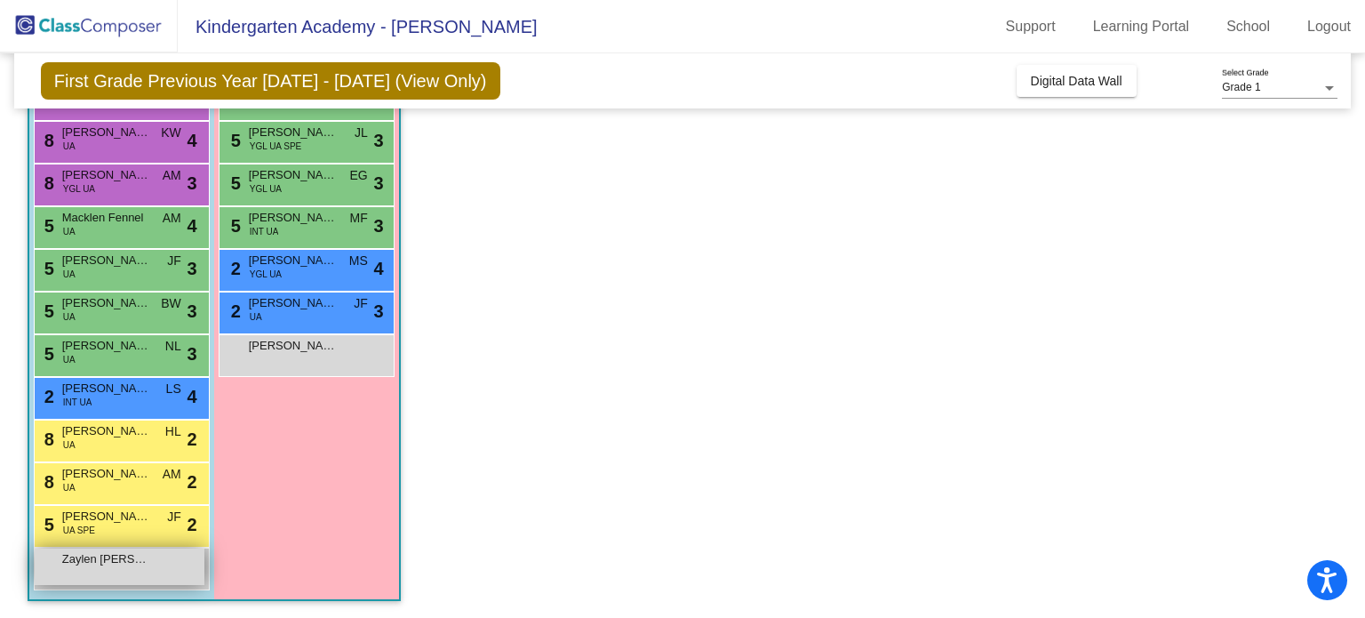
click at [103, 574] on div "Zaylen Lippert lock do_not_disturb_alt" at bounding box center [120, 566] width 170 height 36
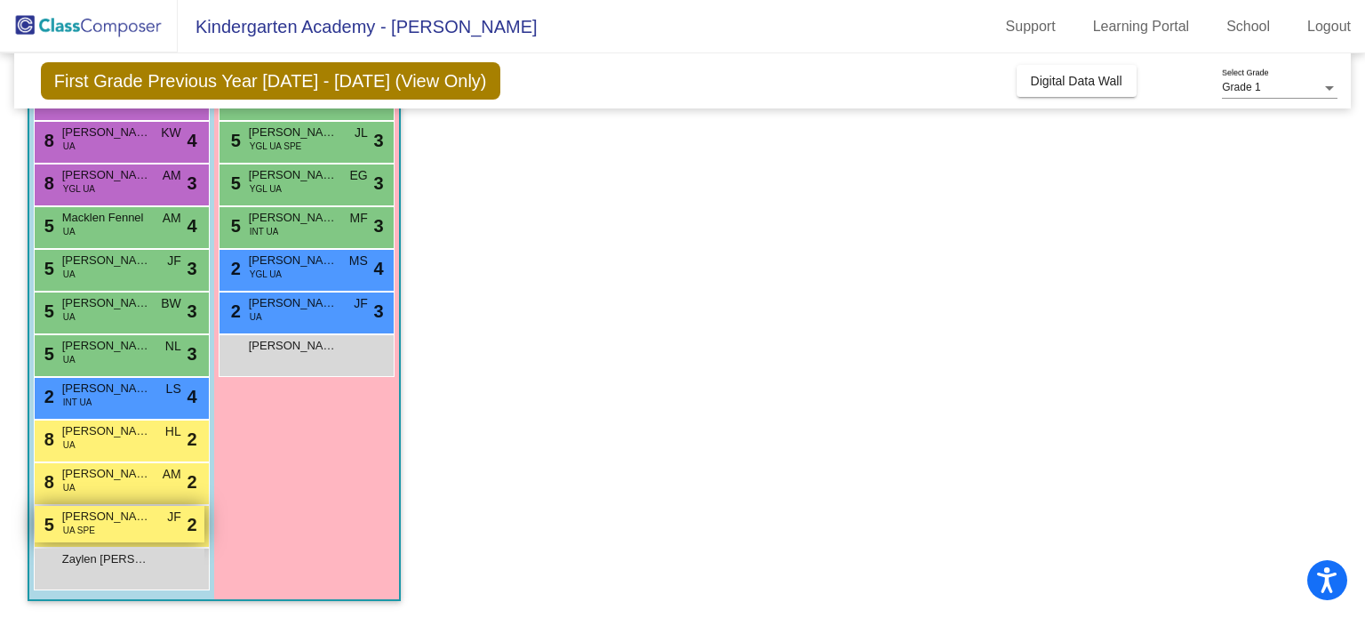
click at [104, 527] on div "5 Charles Gallagher UA SPE JF lock do_not_disturb_alt 2" at bounding box center [120, 524] width 170 height 36
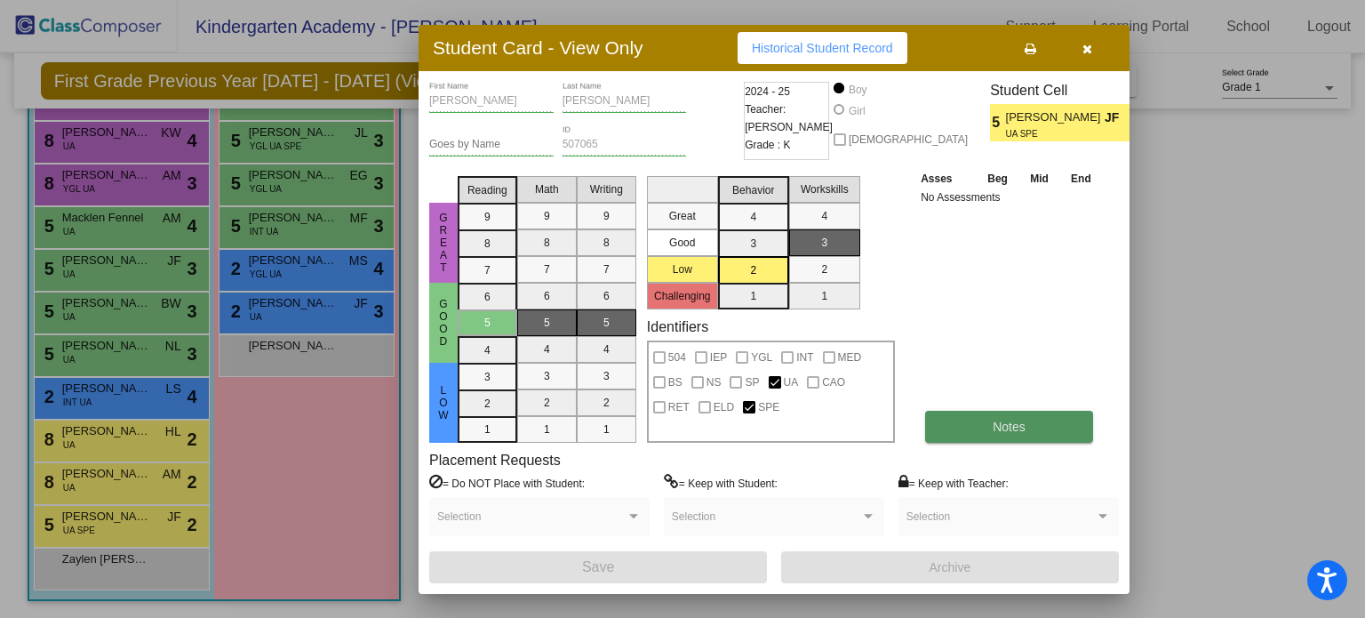
click at [1009, 426] on span "Notes" at bounding box center [1009, 426] width 33 height 14
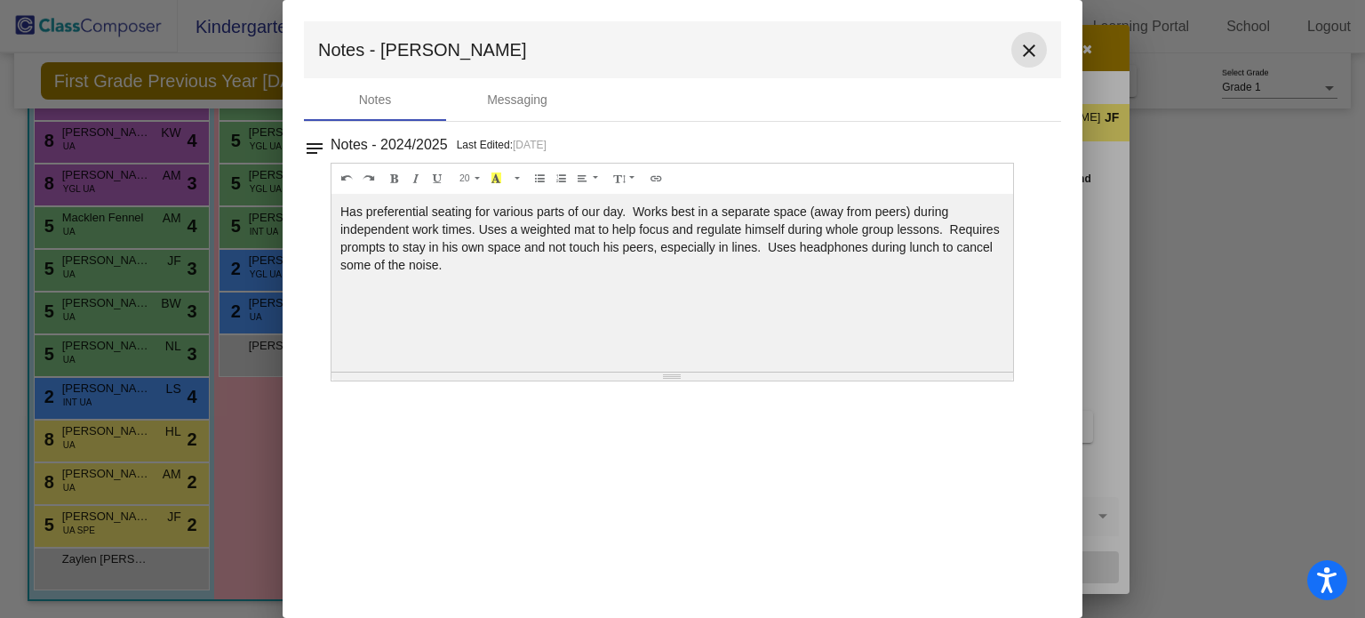
click at [1031, 44] on mat-icon "close" at bounding box center [1028, 50] width 21 height 21
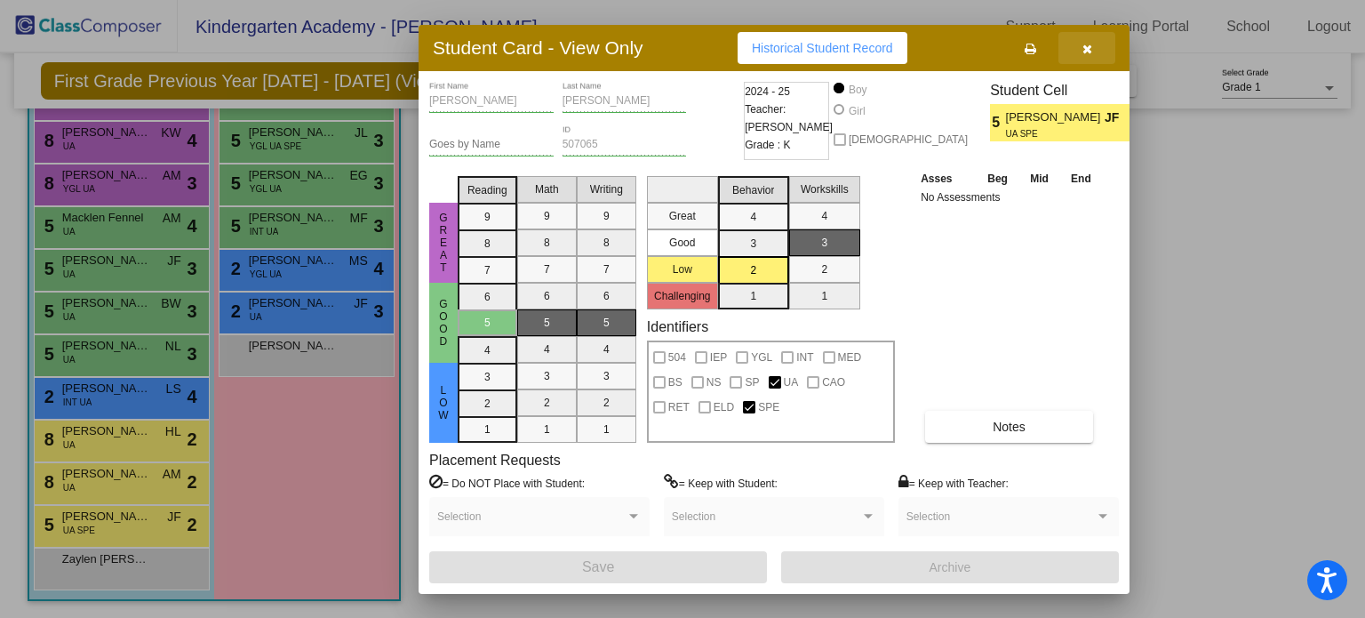
click at [1089, 43] on icon "button" at bounding box center [1087, 49] width 10 height 12
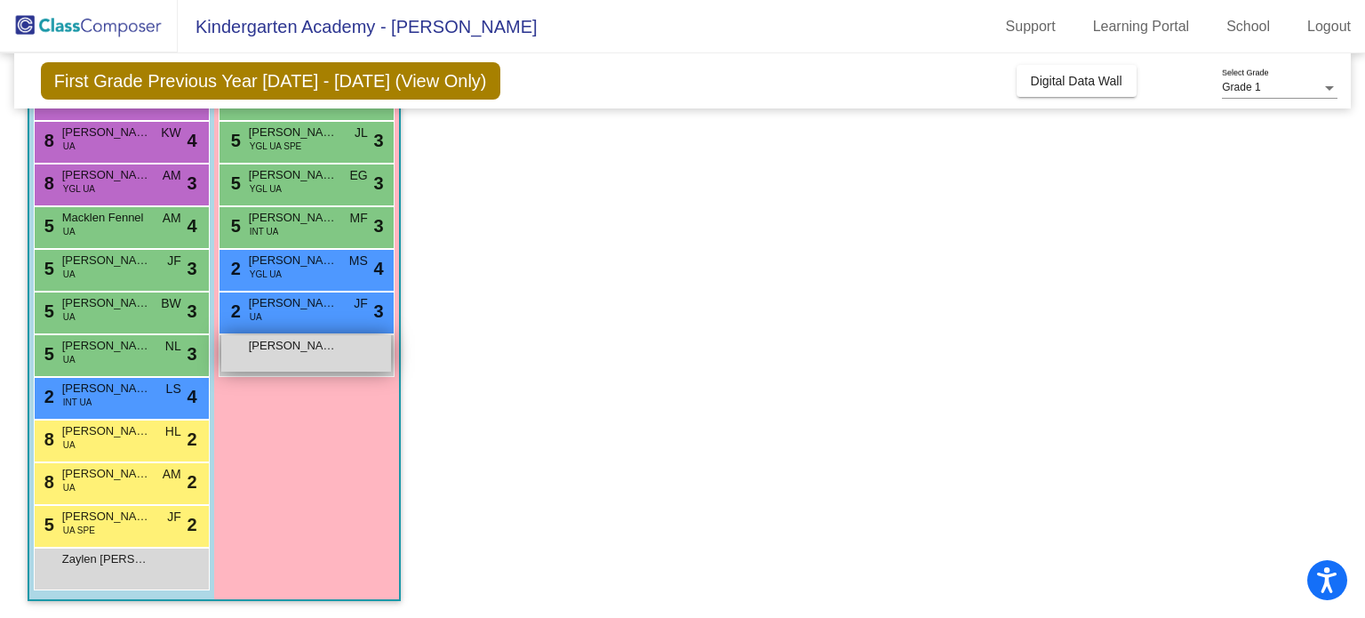
scroll to position [0, 0]
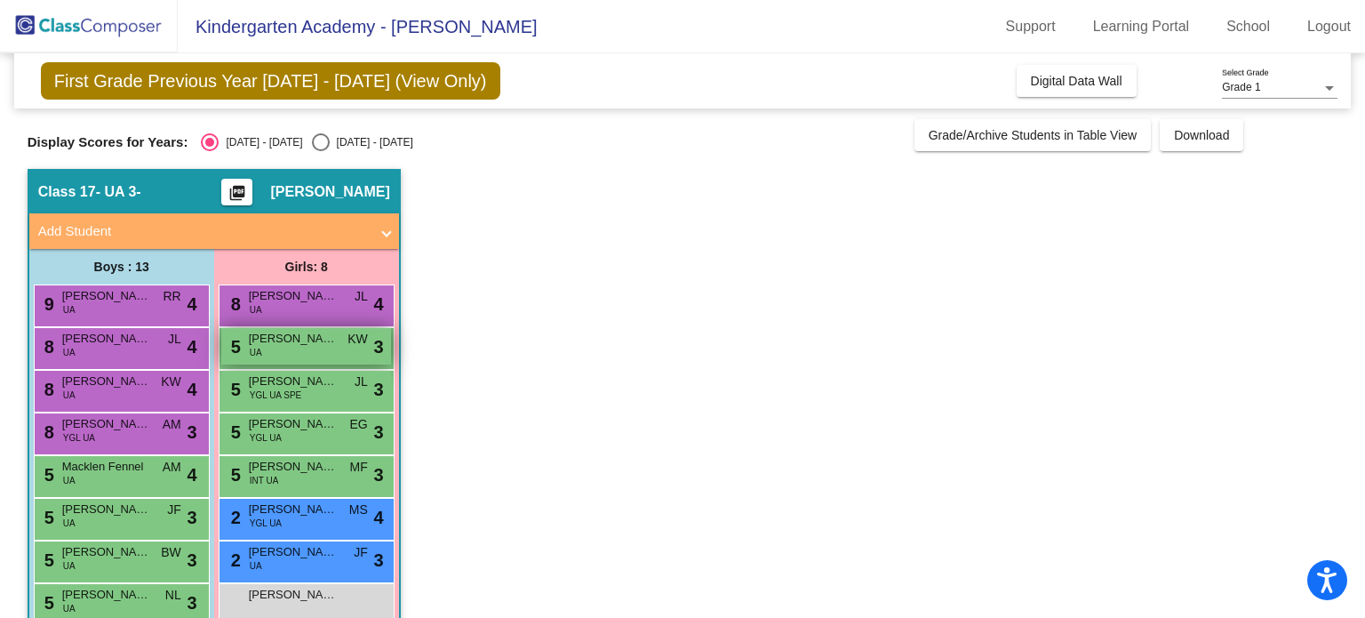
click at [306, 333] on span "Addison Herrera" at bounding box center [293, 339] width 89 height 18
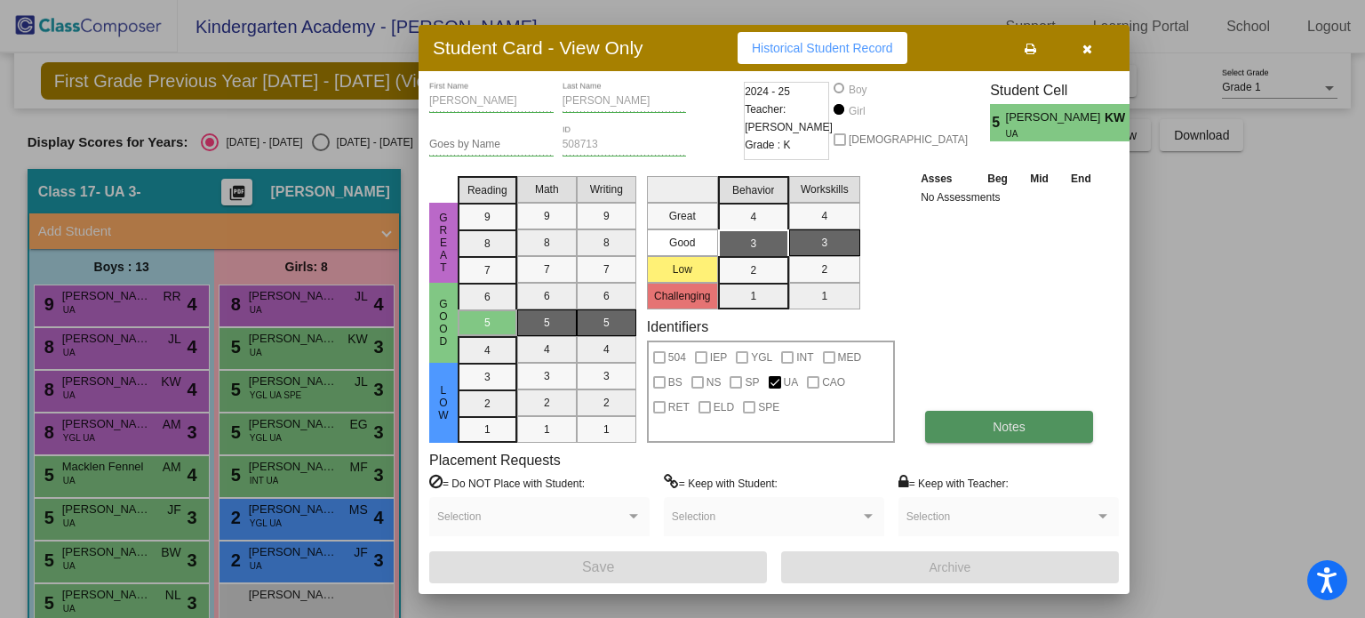
click at [974, 422] on button "Notes" at bounding box center [1009, 427] width 168 height 32
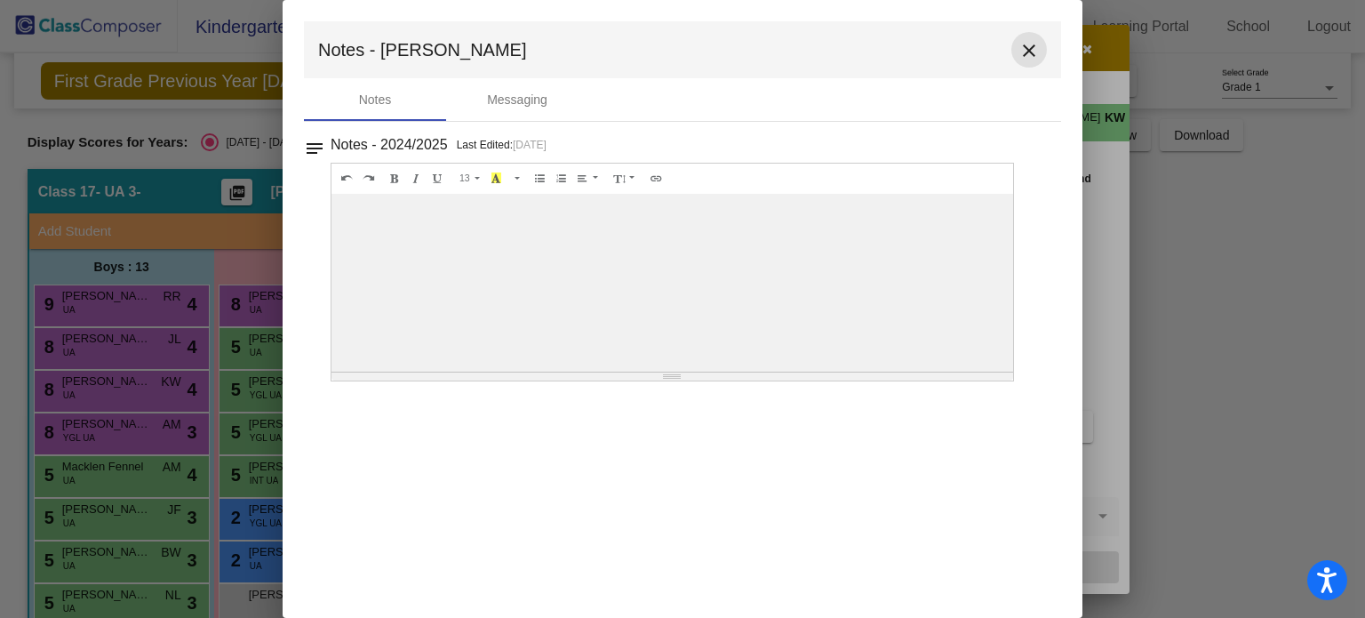
click at [1034, 49] on mat-icon "close" at bounding box center [1028, 50] width 21 height 21
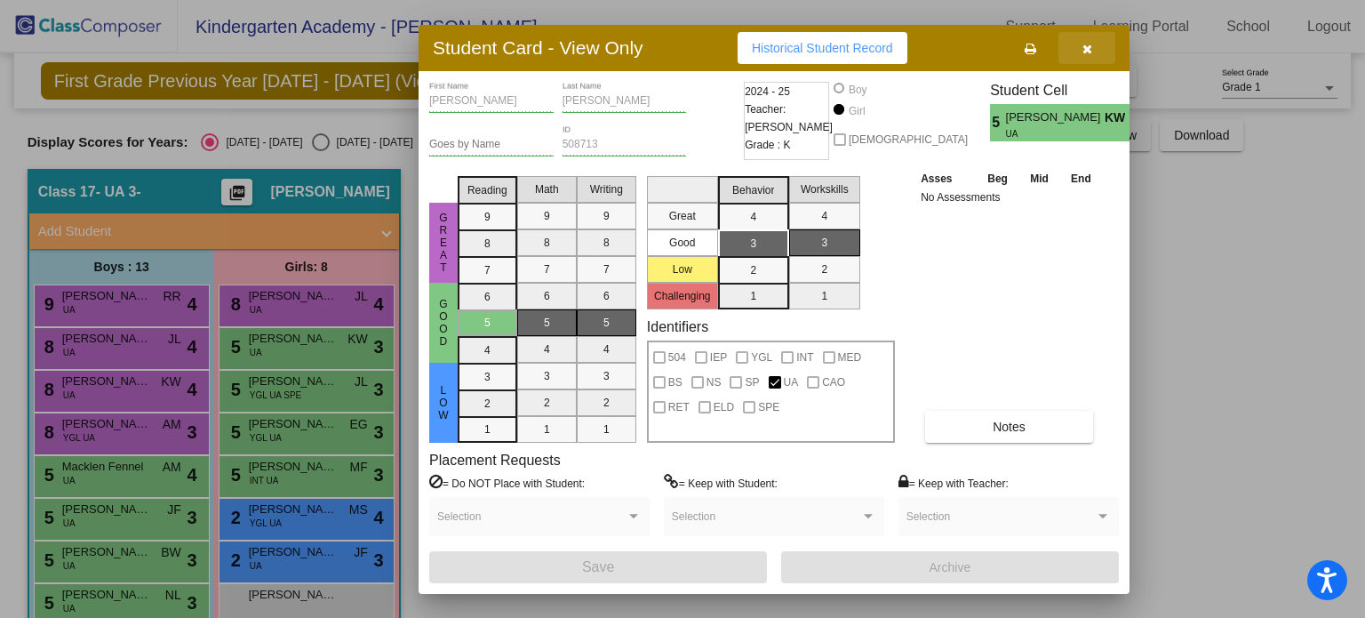
click at [1088, 45] on icon "button" at bounding box center [1087, 49] width 10 height 12
